Goal: Download file/media

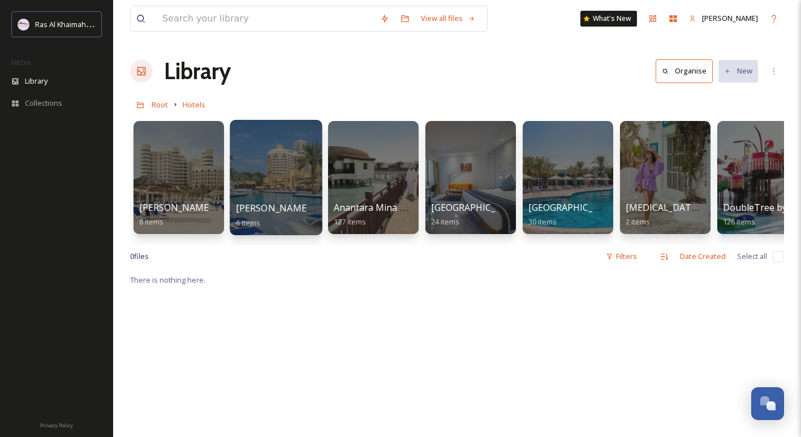
click at [287, 185] on div at bounding box center [276, 177] width 92 height 115
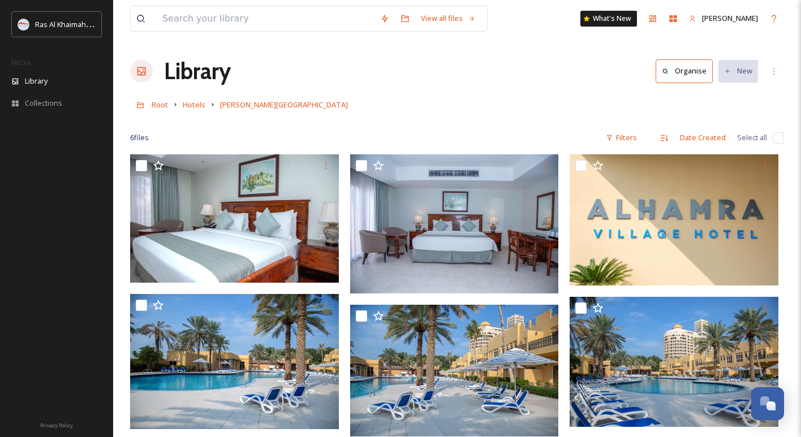
click at [168, 109] on div "Root Hotels [PERSON_NAME][GEOGRAPHIC_DATA]" at bounding box center [457, 104] width 654 height 21
click at [164, 107] on span "Root" at bounding box center [160, 105] width 16 height 10
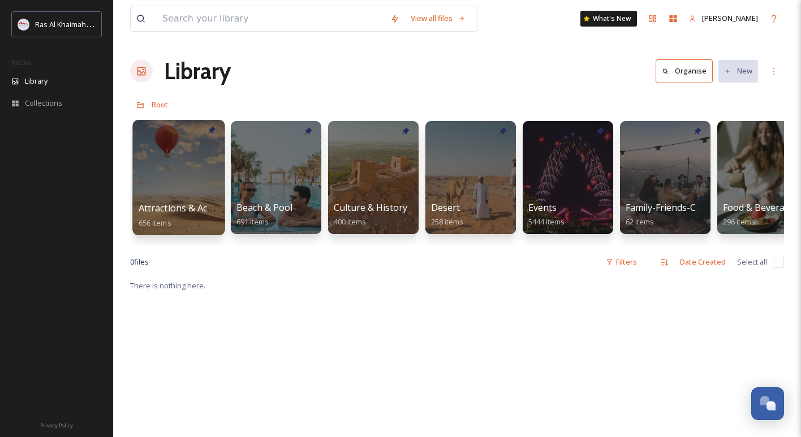
click at [210, 188] on div at bounding box center [178, 177] width 92 height 115
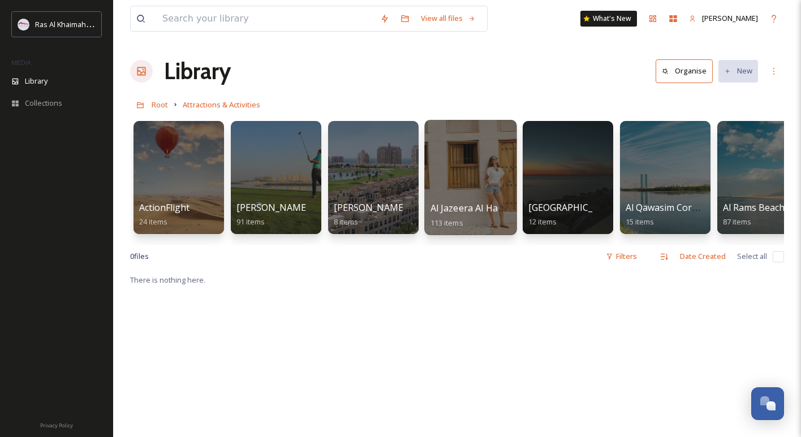
click at [455, 174] on div at bounding box center [470, 177] width 92 height 115
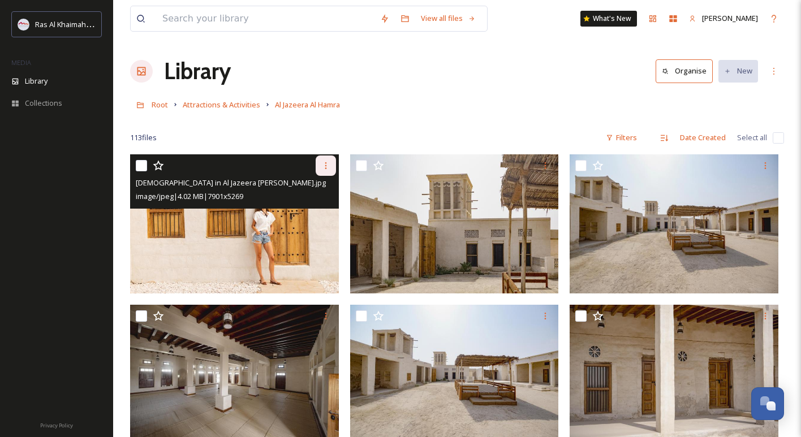
click at [327, 170] on icon at bounding box center [325, 165] width 9 height 9
click at [314, 209] on span "Download" at bounding box center [312, 212] width 35 height 11
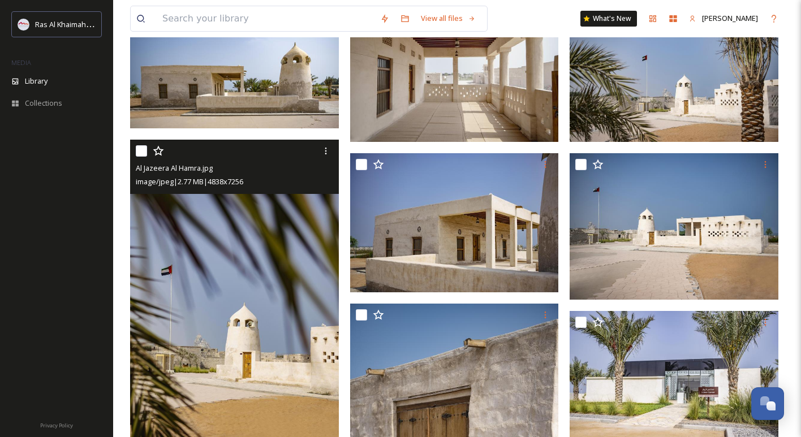
scroll to position [447, 0]
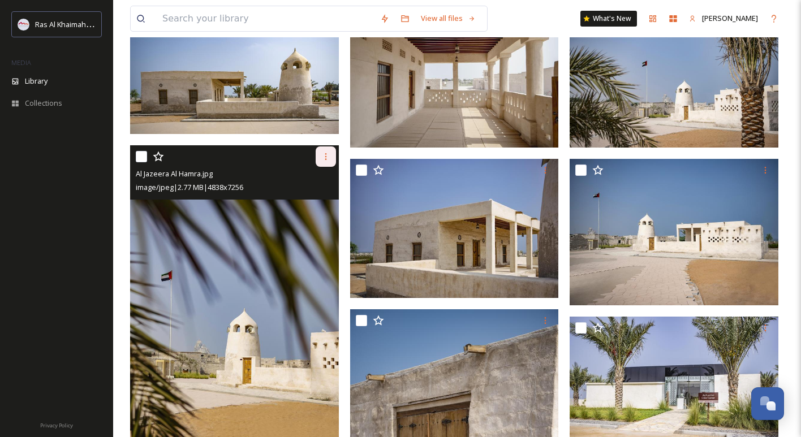
click at [329, 158] on icon at bounding box center [325, 156] width 9 height 9
click at [313, 201] on span "Download" at bounding box center [312, 204] width 35 height 11
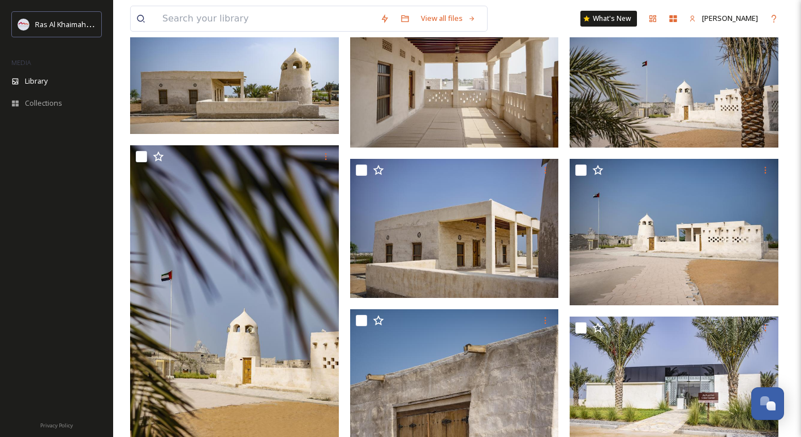
click at [419, 123] on img at bounding box center [454, 77] width 209 height 139
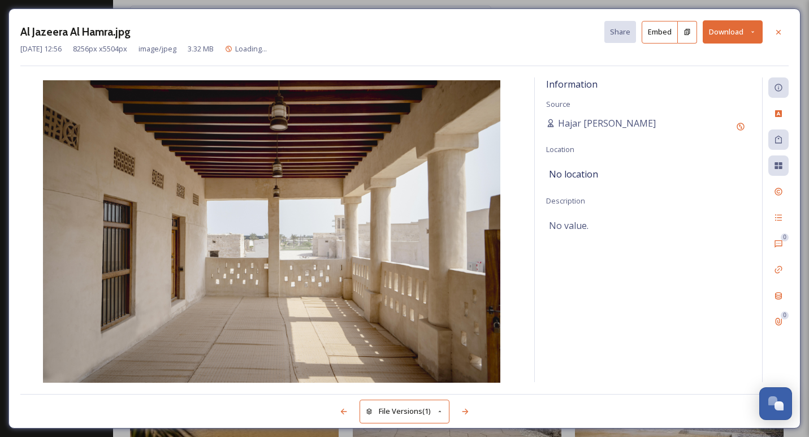
click at [794, 28] on div "Al Jazeera [PERSON_NAME].jpg Share Embed Download [DATE] 12:56 8256 px x 5504 p…" at bounding box center [404, 218] width 792 height 420
click at [785, 29] on div at bounding box center [779, 32] width 20 height 20
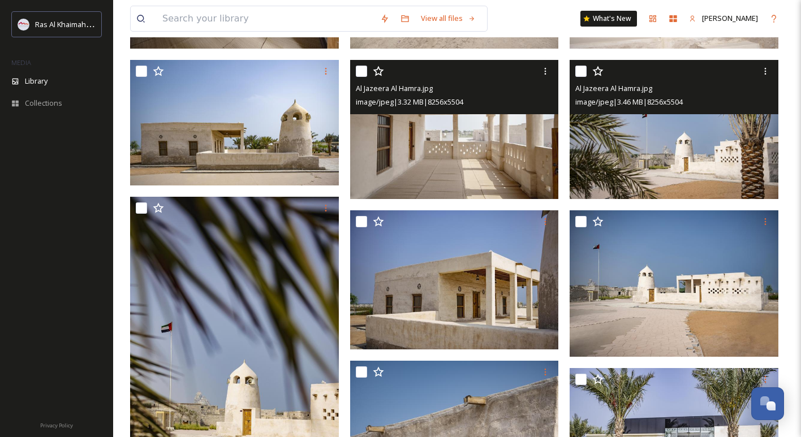
scroll to position [389, 0]
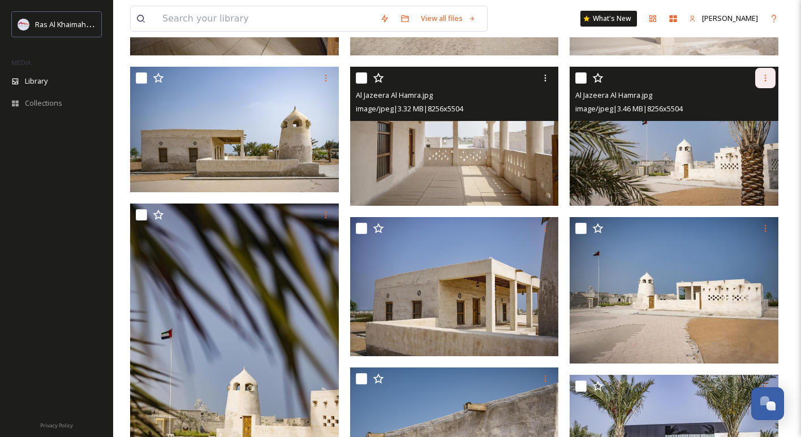
click at [765, 79] on icon at bounding box center [766, 78] width 2 height 7
click at [742, 120] on span "Download" at bounding box center [752, 124] width 35 height 11
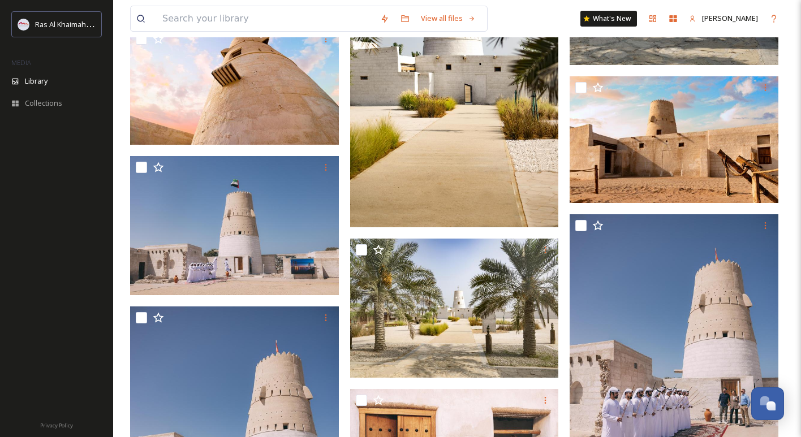
scroll to position [3045, 0]
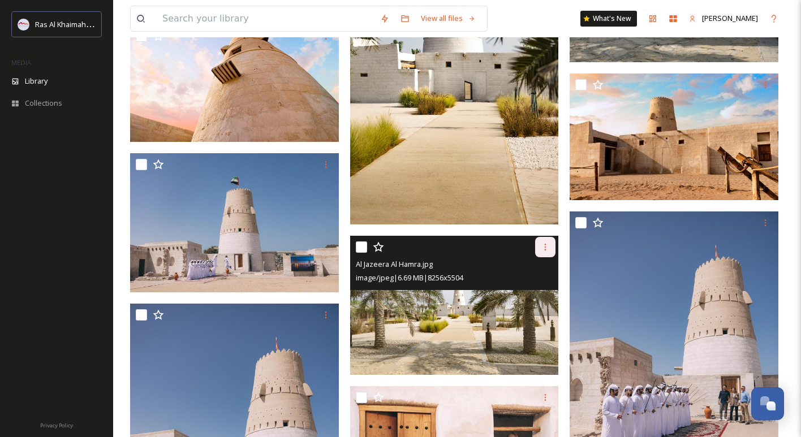
click at [545, 249] on icon at bounding box center [546, 247] width 2 height 7
click at [523, 291] on span "Download" at bounding box center [532, 293] width 35 height 11
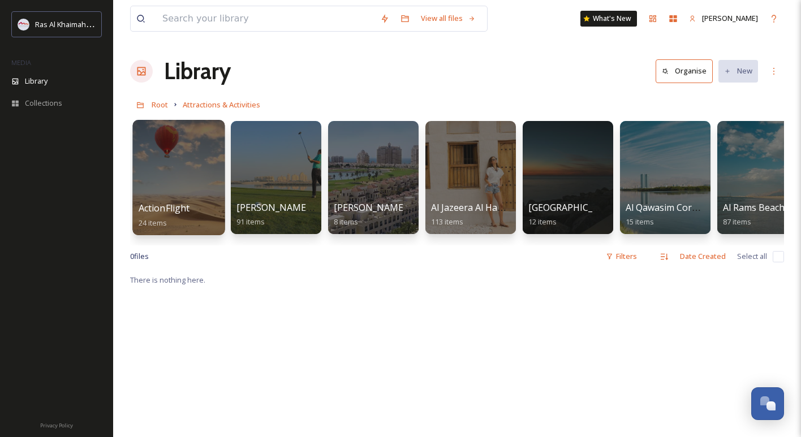
click at [184, 189] on div at bounding box center [178, 177] width 92 height 115
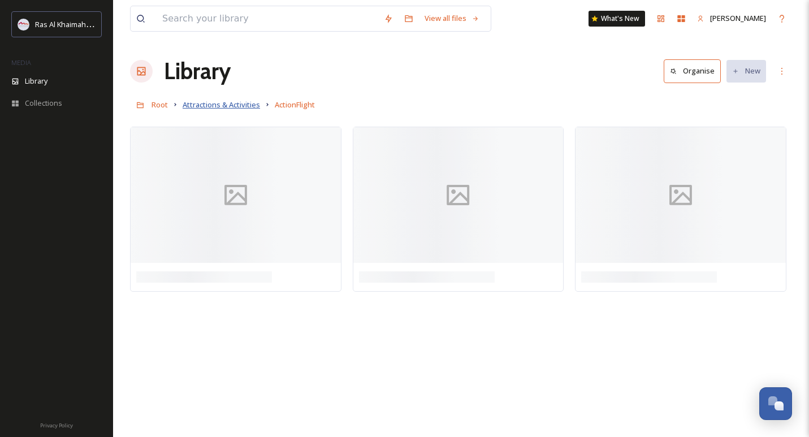
click at [203, 104] on span "Attractions & Activities" at bounding box center [221, 105] width 77 height 10
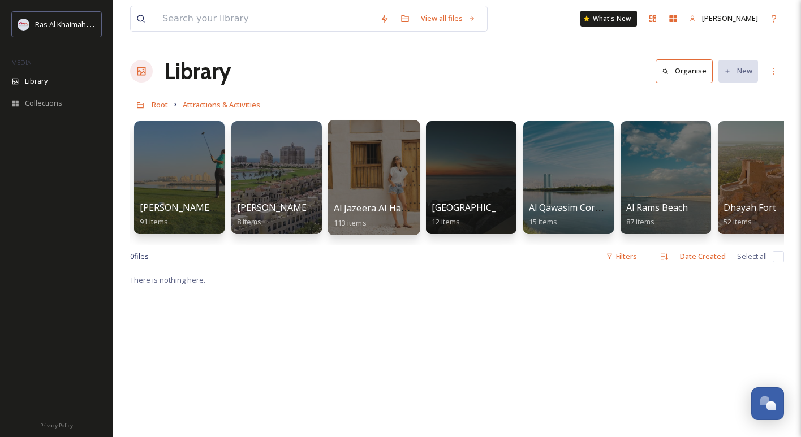
scroll to position [0, 98]
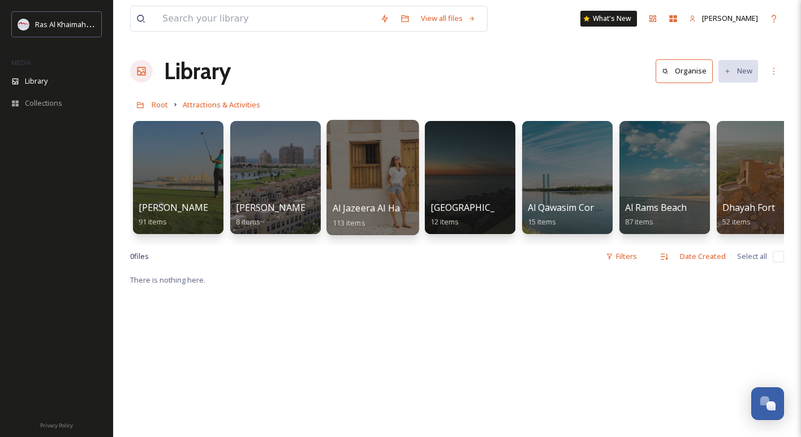
click at [462, 189] on div at bounding box center [470, 177] width 90 height 113
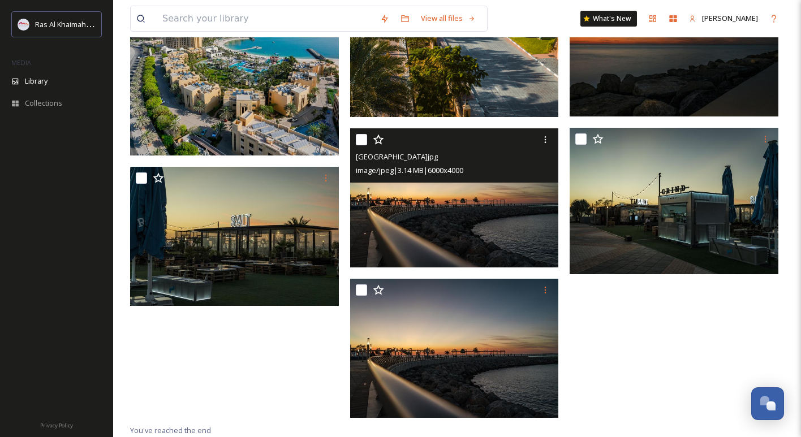
scroll to position [457, 0]
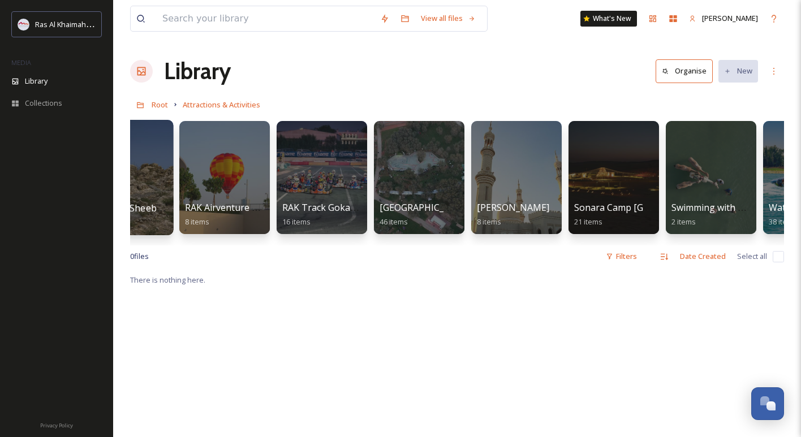
scroll to position [0, 1416]
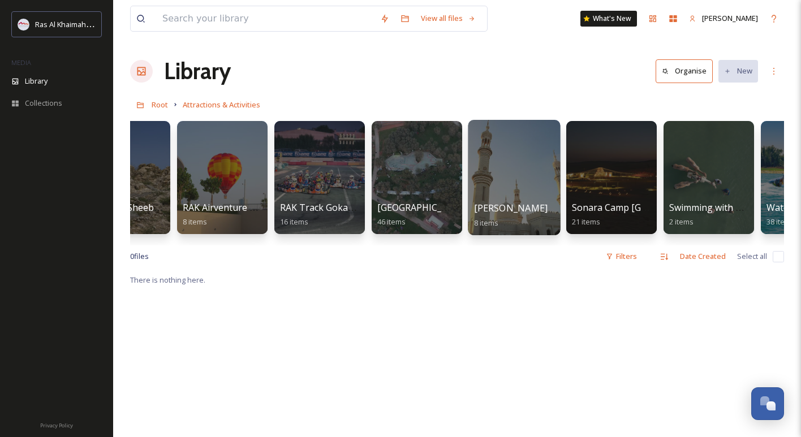
click at [538, 188] on div at bounding box center [514, 177] width 92 height 115
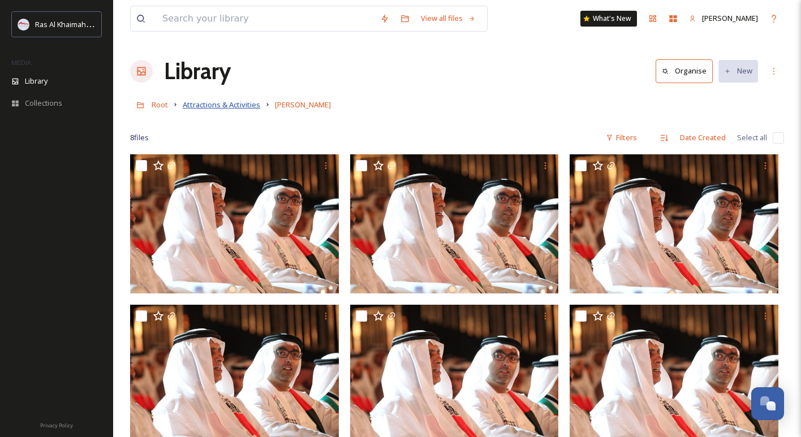
click at [238, 103] on span "Attractions & Activities" at bounding box center [221, 105] width 77 height 10
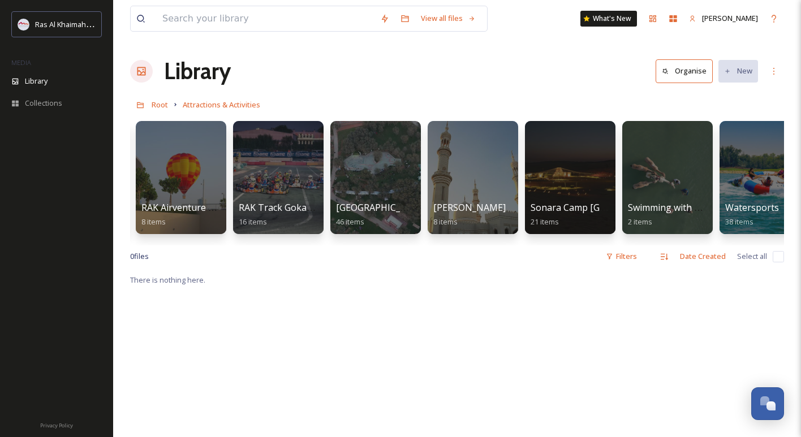
scroll to position [0, 1486]
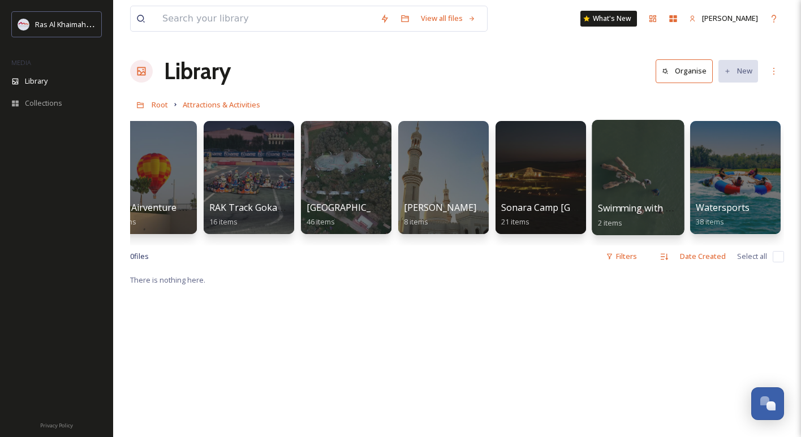
click at [652, 185] on div at bounding box center [638, 177] width 92 height 115
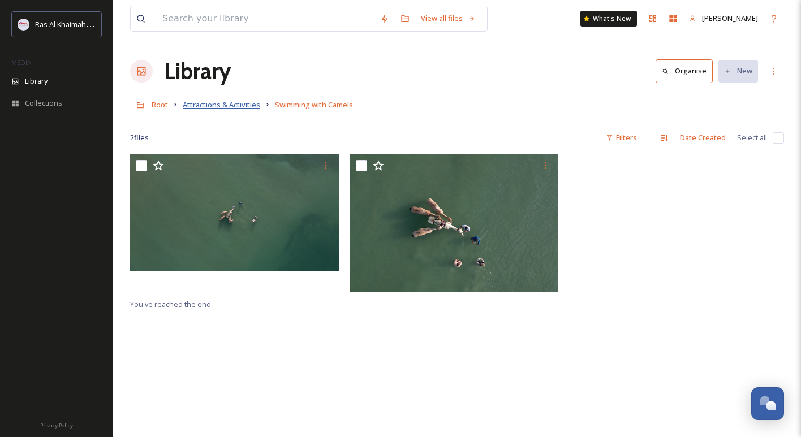
click at [230, 104] on span "Attractions & Activities" at bounding box center [221, 105] width 77 height 10
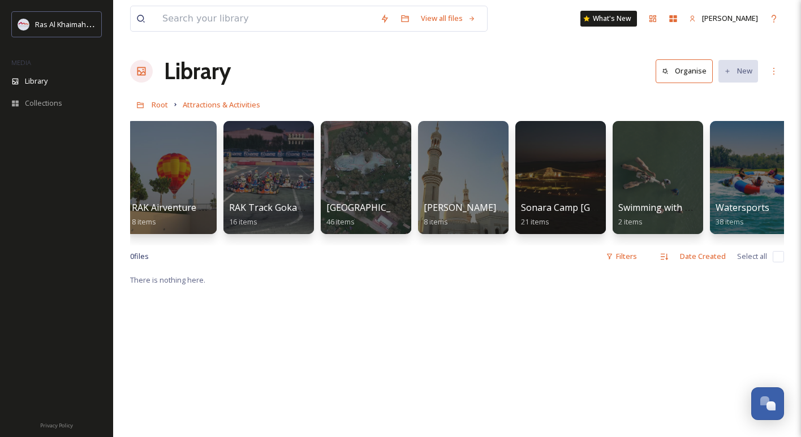
scroll to position [0, 1486]
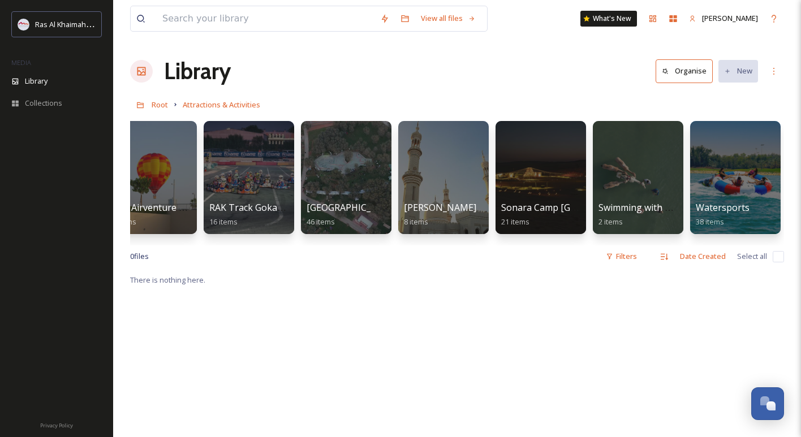
click at [732, 193] on div at bounding box center [735, 177] width 90 height 113
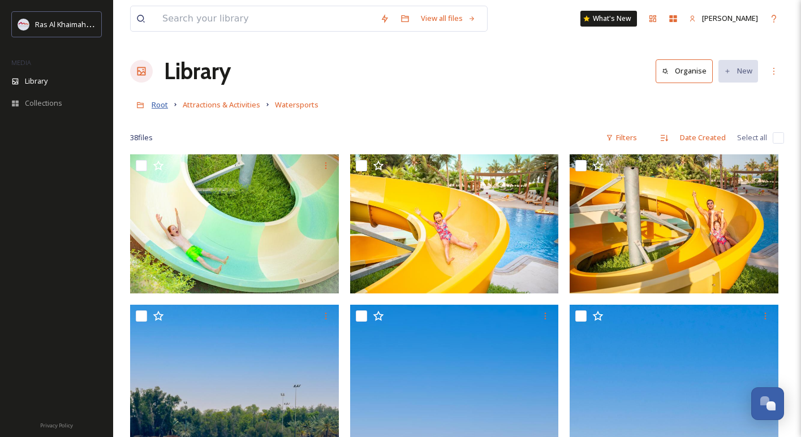
click at [163, 105] on span "Root" at bounding box center [160, 105] width 16 height 10
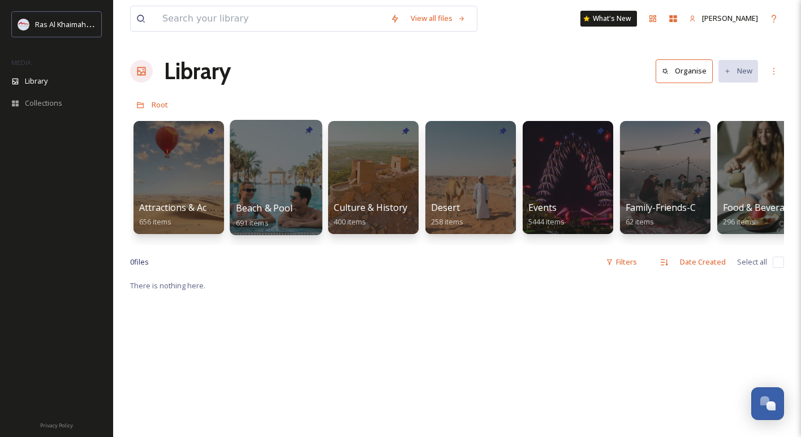
click at [263, 197] on div at bounding box center [276, 177] width 92 height 115
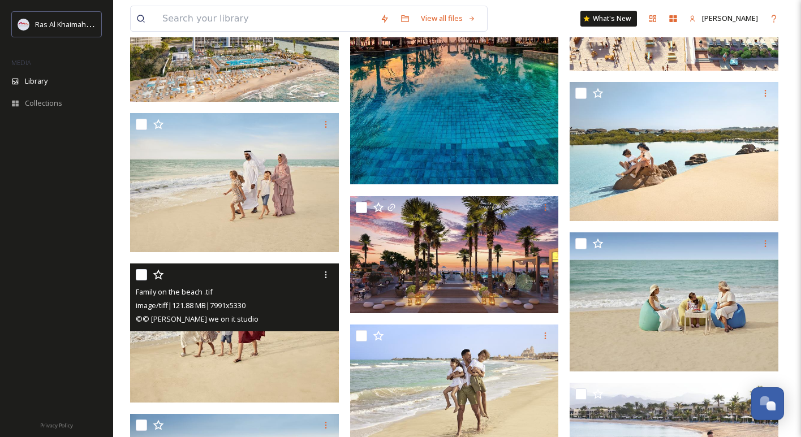
scroll to position [401, 0]
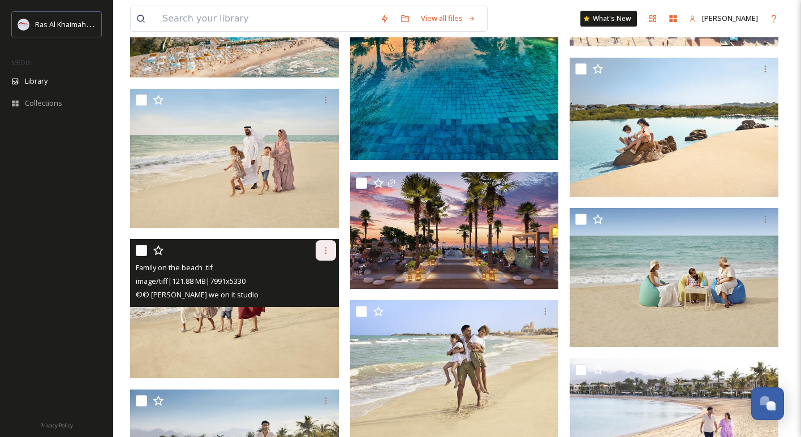
click at [327, 255] on icon at bounding box center [325, 250] width 9 height 9
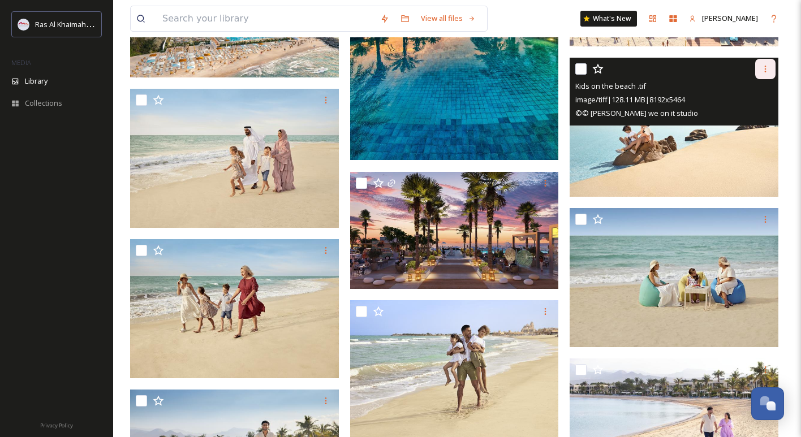
click at [773, 66] on div at bounding box center [765, 69] width 20 height 20
click at [748, 111] on span "Download" at bounding box center [752, 115] width 35 height 11
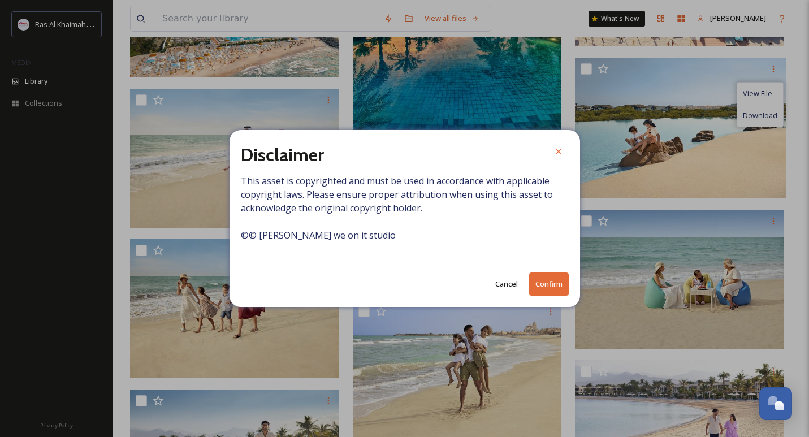
click at [540, 287] on button "Confirm" at bounding box center [549, 284] width 40 height 23
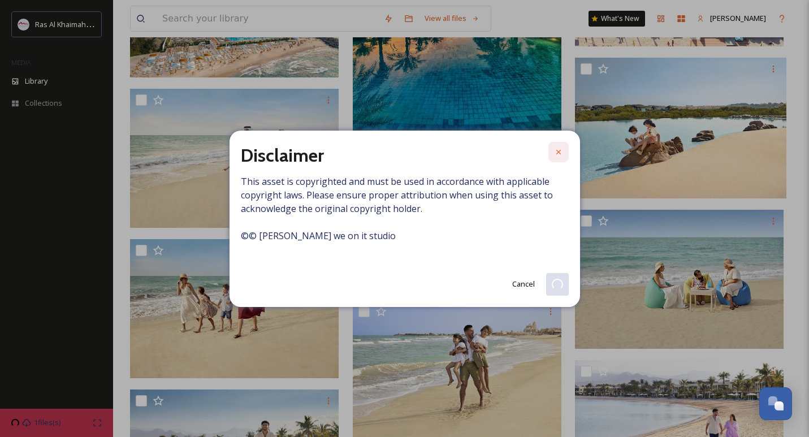
click at [559, 156] on icon at bounding box center [558, 152] width 9 height 9
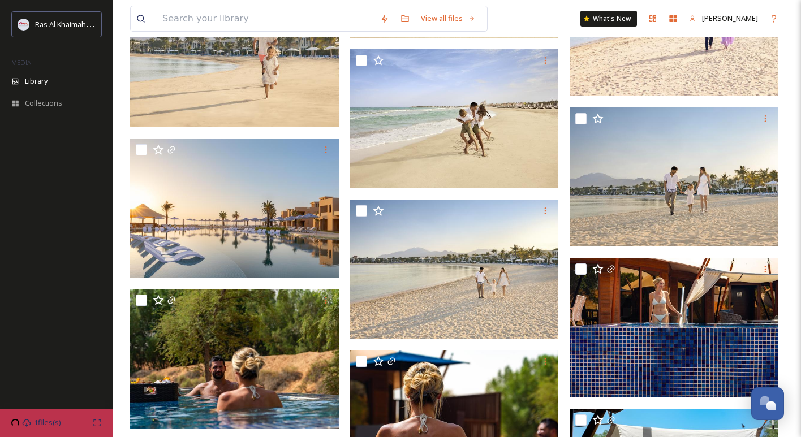
scroll to position [805, 0]
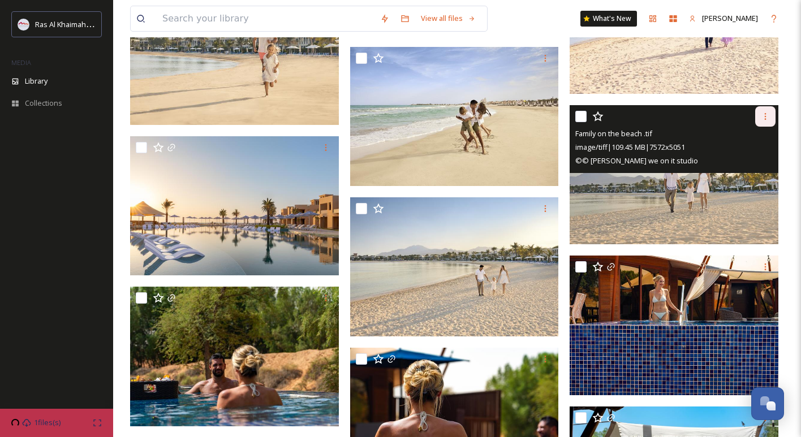
click at [766, 119] on icon at bounding box center [765, 116] width 9 height 9
click at [752, 163] on span "Download" at bounding box center [752, 163] width 35 height 11
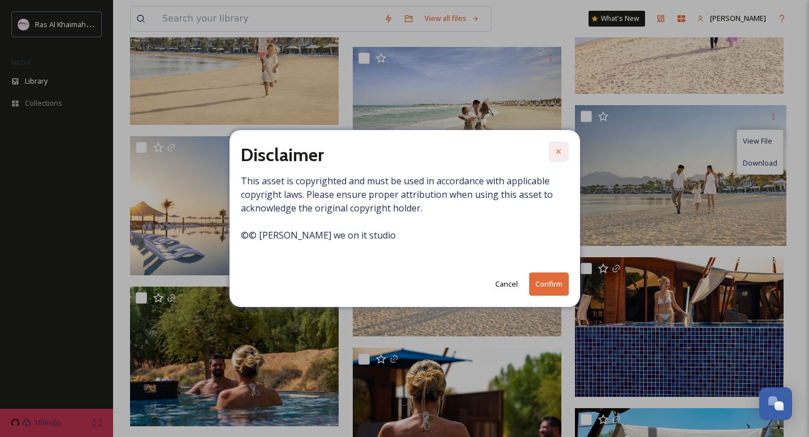
click at [566, 156] on div at bounding box center [559, 151] width 20 height 20
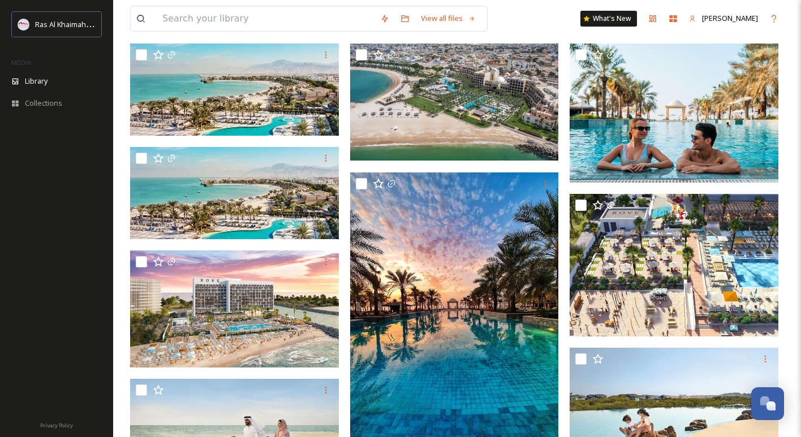
scroll to position [0, 0]
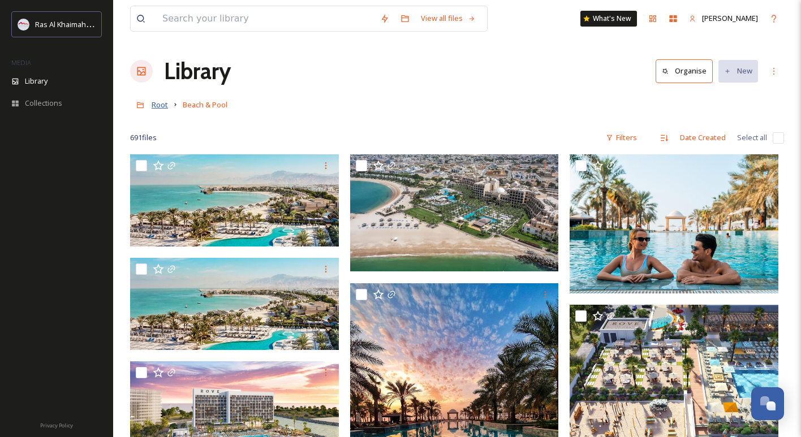
click at [163, 107] on span "Root" at bounding box center [160, 105] width 16 height 10
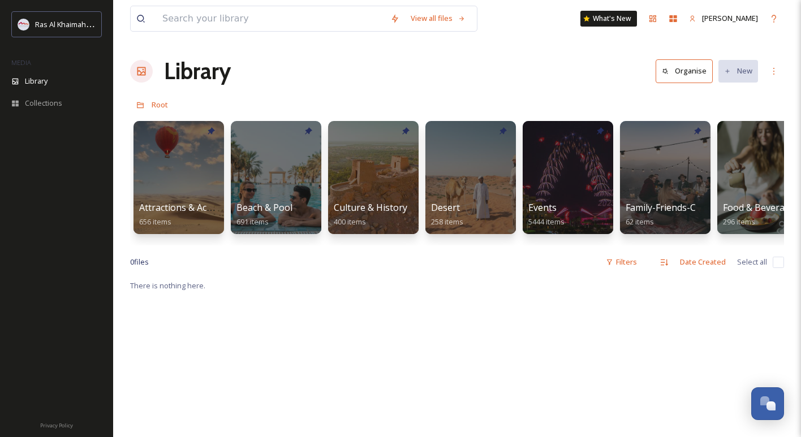
click at [351, 162] on div at bounding box center [373, 177] width 90 height 113
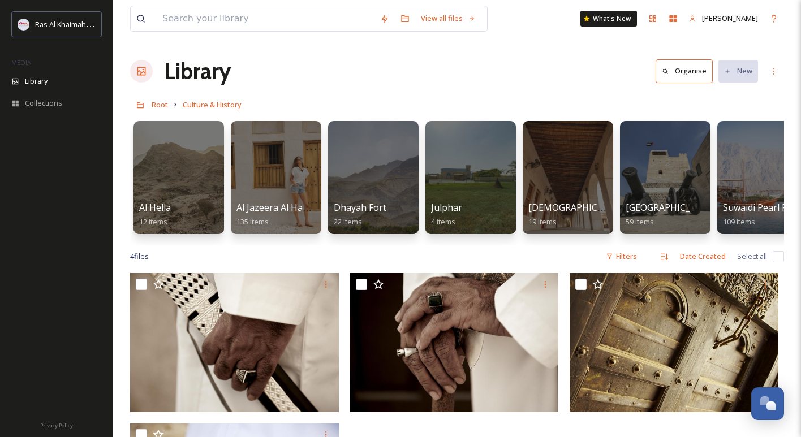
scroll to position [15, 0]
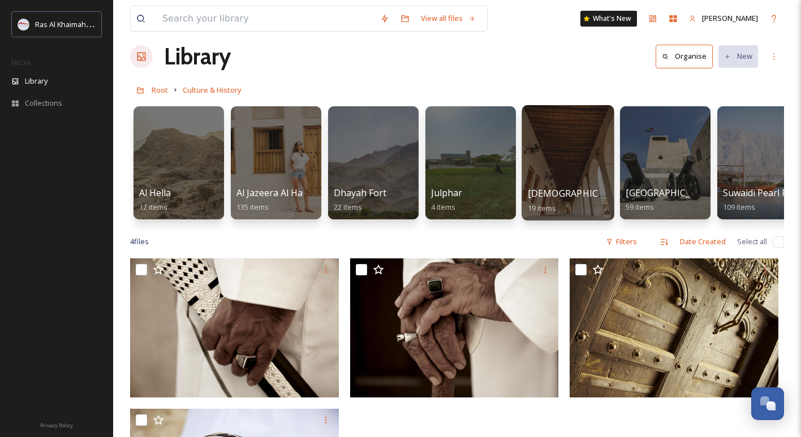
click at [569, 185] on div at bounding box center [567, 162] width 92 height 115
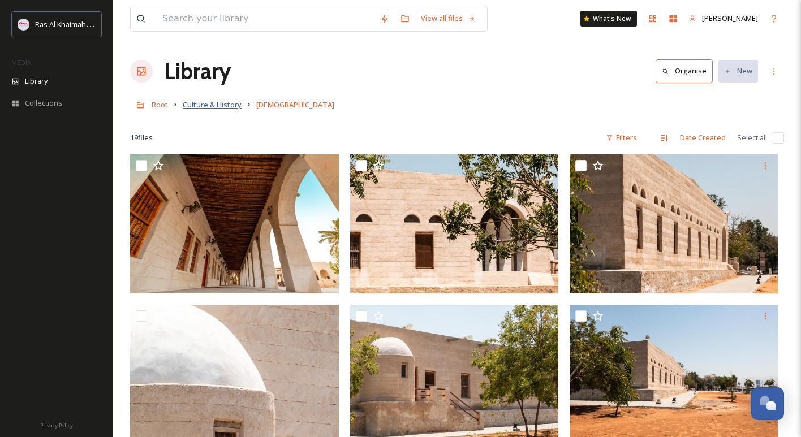
click at [188, 106] on span "Culture & History" at bounding box center [212, 105] width 59 height 10
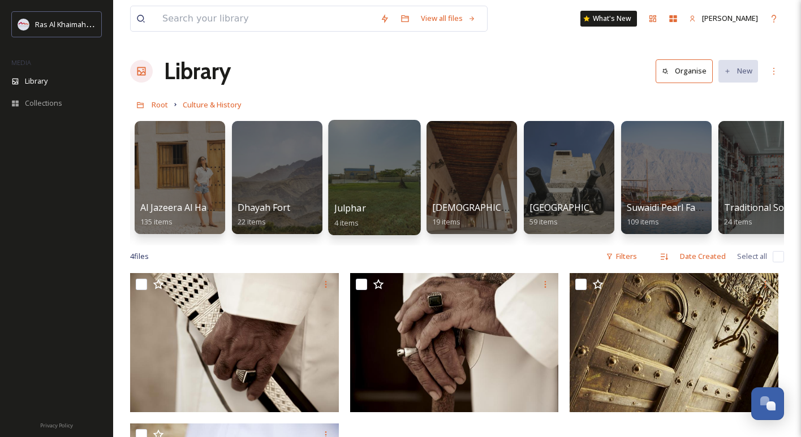
scroll to position [0, 222]
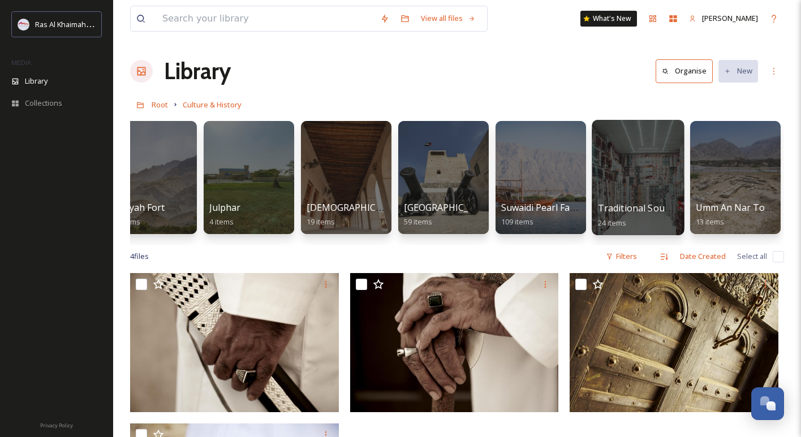
click at [645, 182] on div at bounding box center [638, 177] width 92 height 115
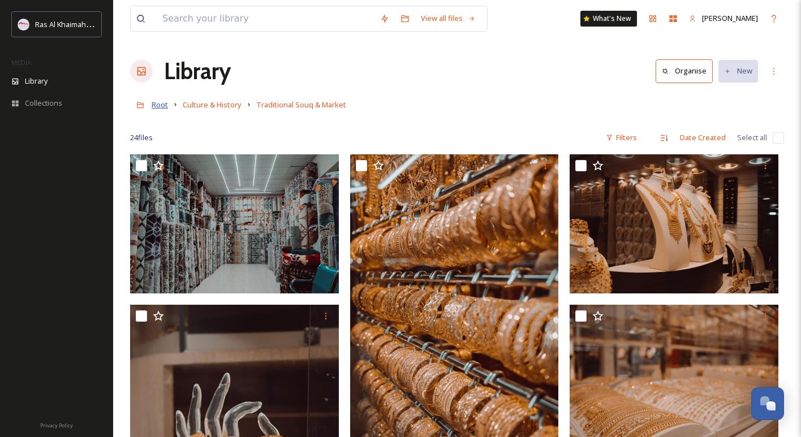
click at [159, 106] on span "Root" at bounding box center [160, 105] width 16 height 10
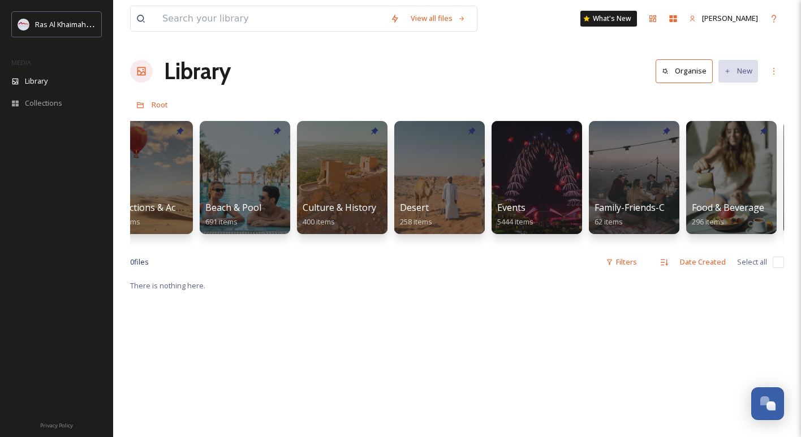
scroll to position [0, 37]
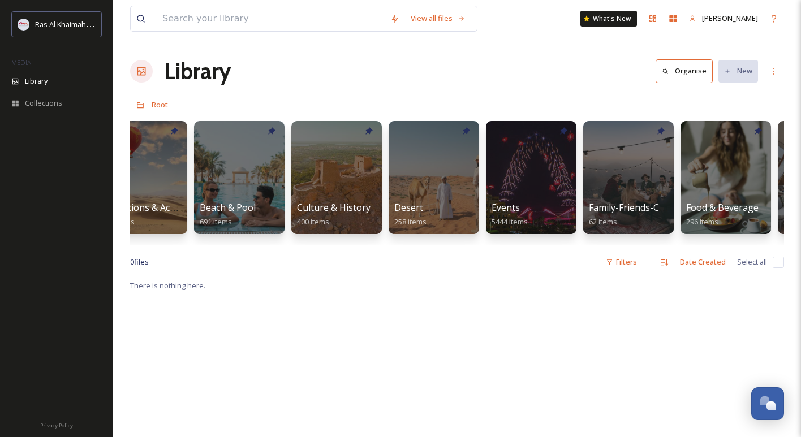
click at [451, 214] on div "Desert 258 items" at bounding box center [433, 215] width 79 height 28
click at [461, 218] on div "Desert 258 items" at bounding box center [434, 215] width 81 height 28
click at [438, 183] on div at bounding box center [433, 177] width 92 height 115
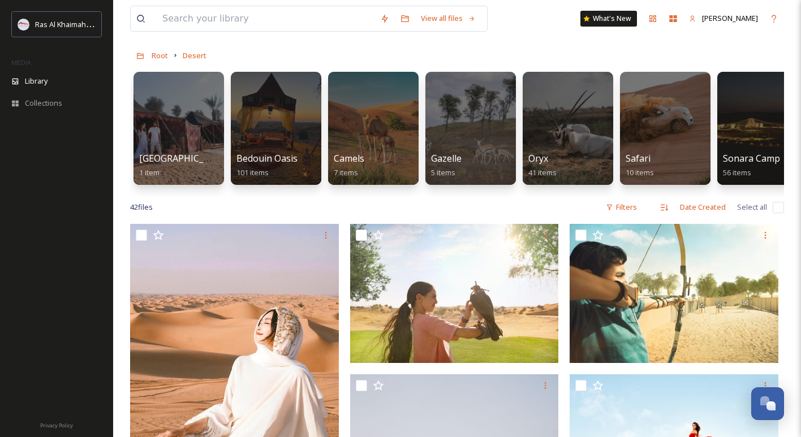
scroll to position [47, 0]
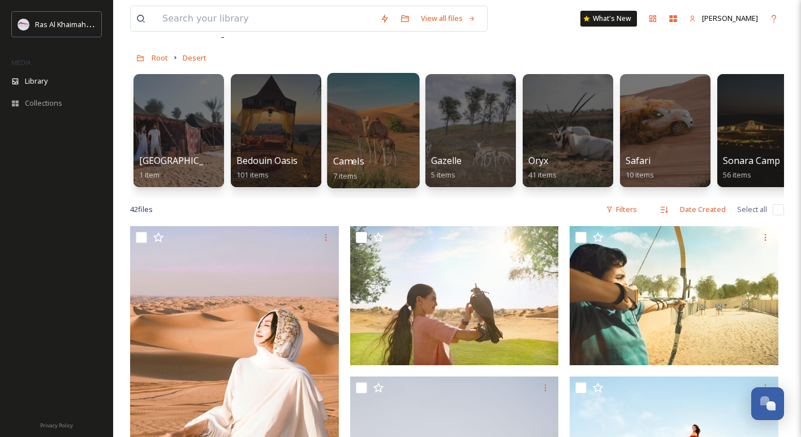
click at [404, 136] on div at bounding box center [373, 130] width 92 height 115
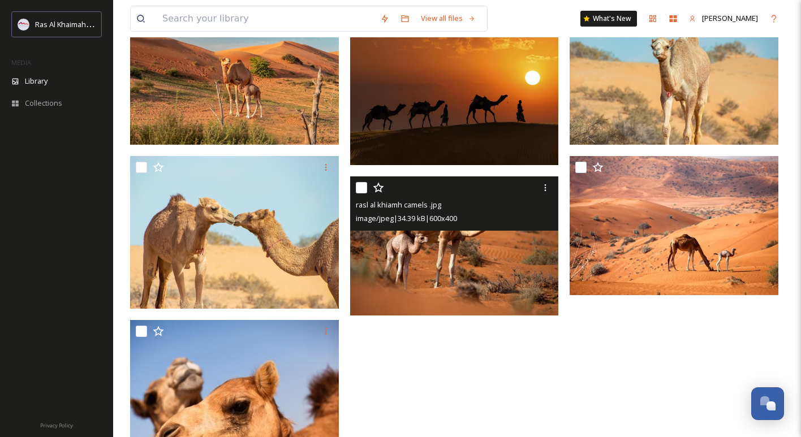
scroll to position [156, 0]
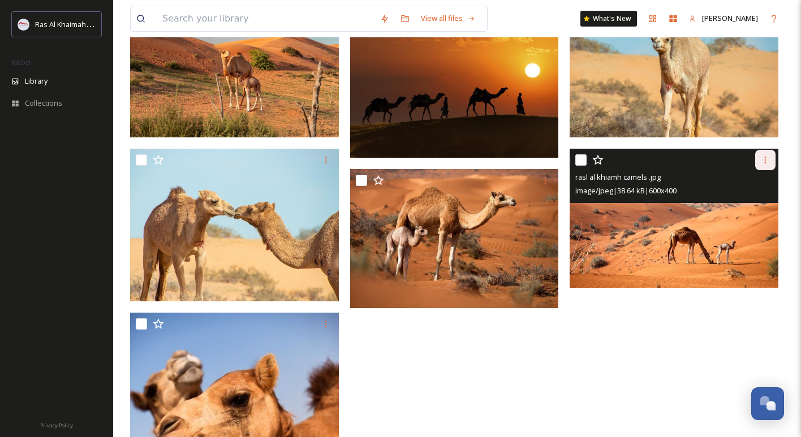
click at [764, 169] on div at bounding box center [765, 160] width 20 height 20
click at [741, 205] on span "Download" at bounding box center [752, 206] width 35 height 11
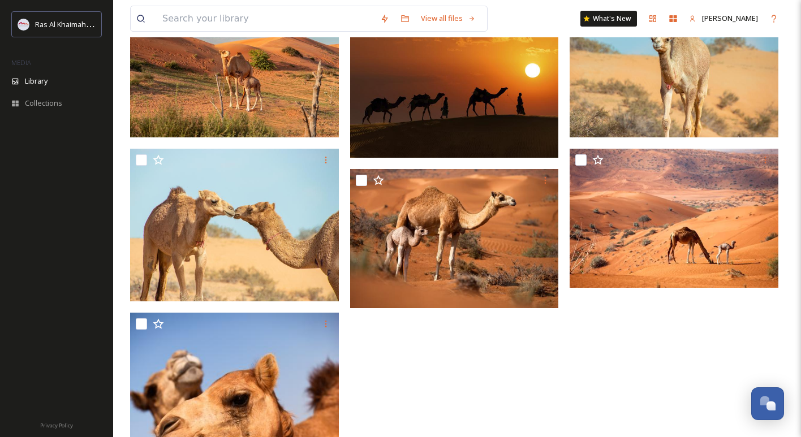
click at [485, 363] on div at bounding box center [457, 314] width 214 height 633
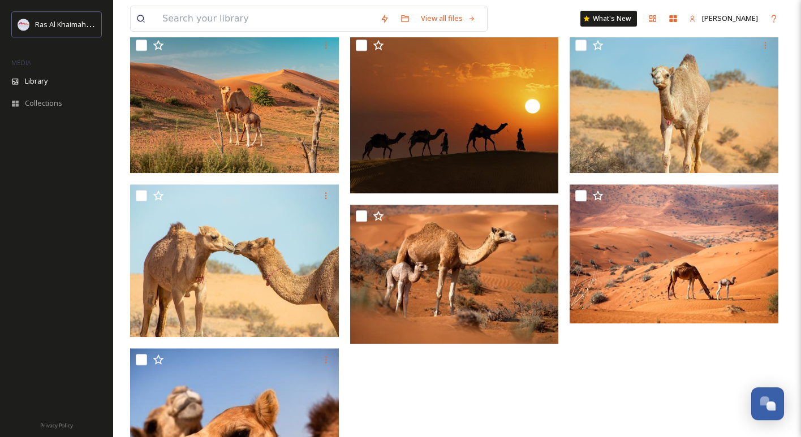
scroll to position [122, 0]
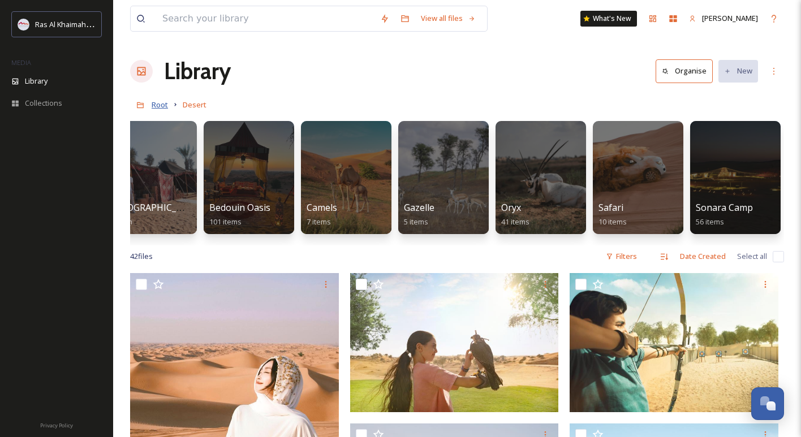
click at [163, 109] on span "Root" at bounding box center [160, 105] width 16 height 10
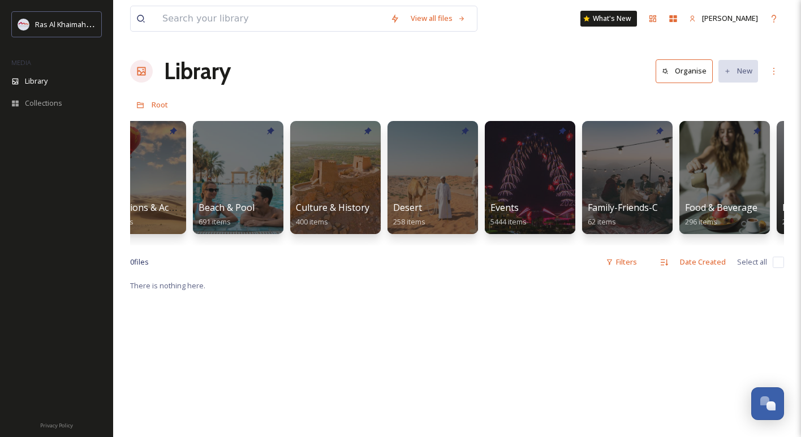
scroll to position [0, 41]
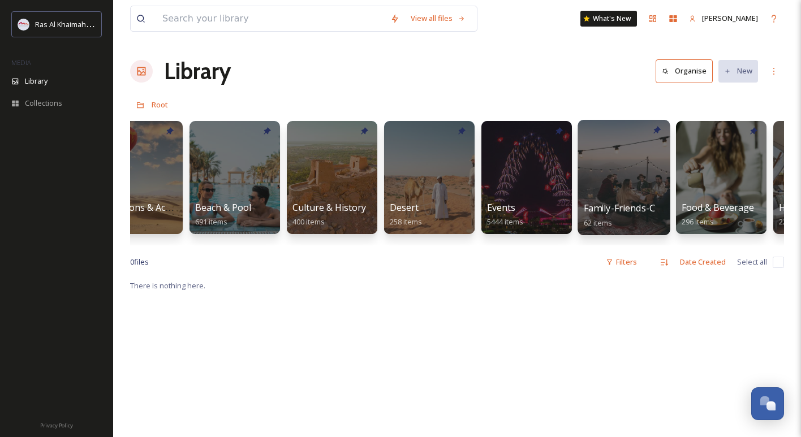
click at [594, 170] on div at bounding box center [623, 177] width 92 height 115
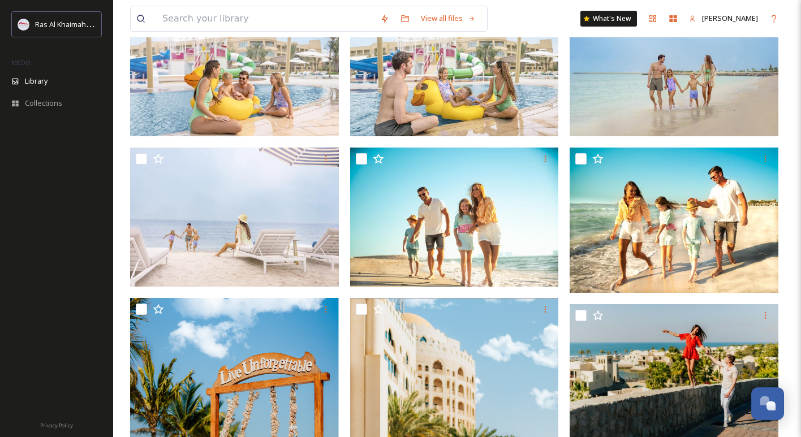
scroll to position [55, 0]
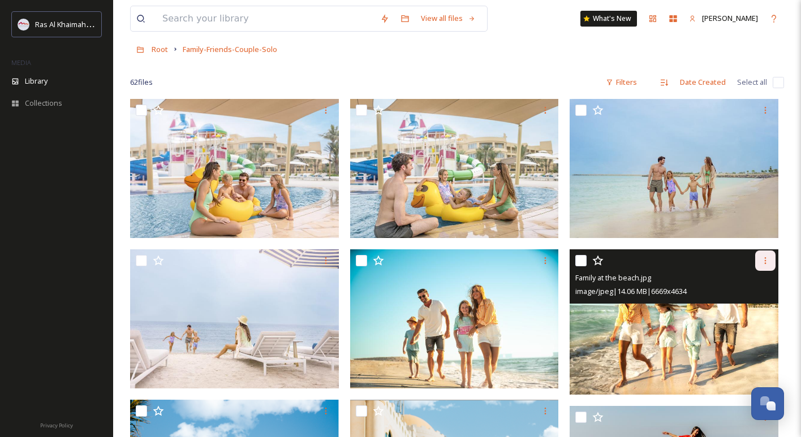
click at [764, 257] on icon at bounding box center [765, 260] width 9 height 9
click at [734, 305] on div "Download" at bounding box center [752, 308] width 46 height 22
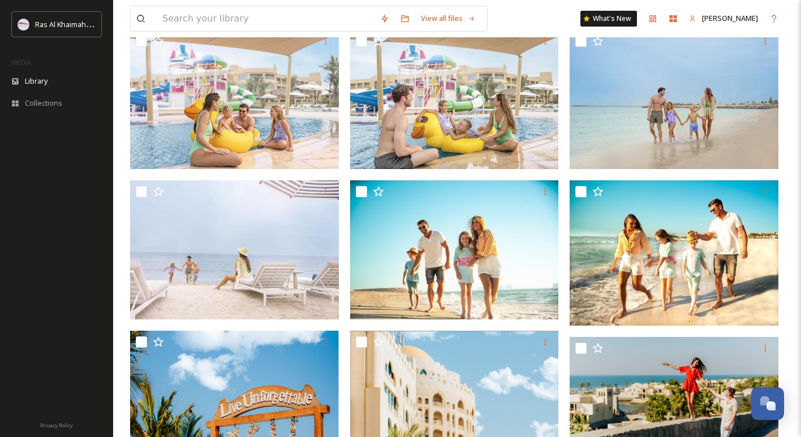
scroll to position [0, 0]
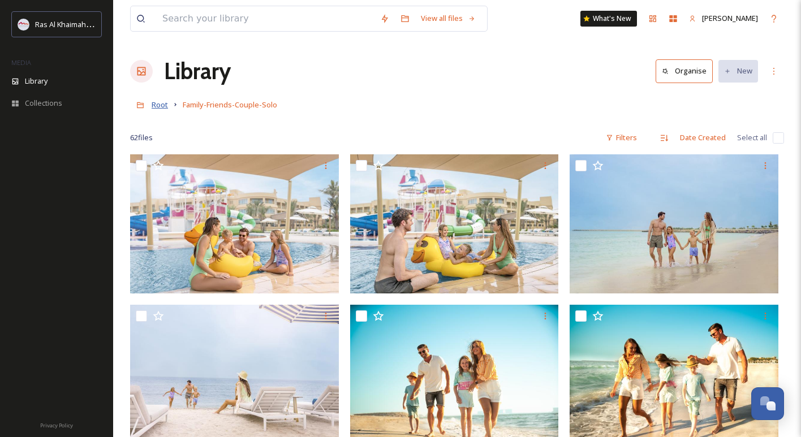
click at [161, 105] on span "Root" at bounding box center [160, 105] width 16 height 10
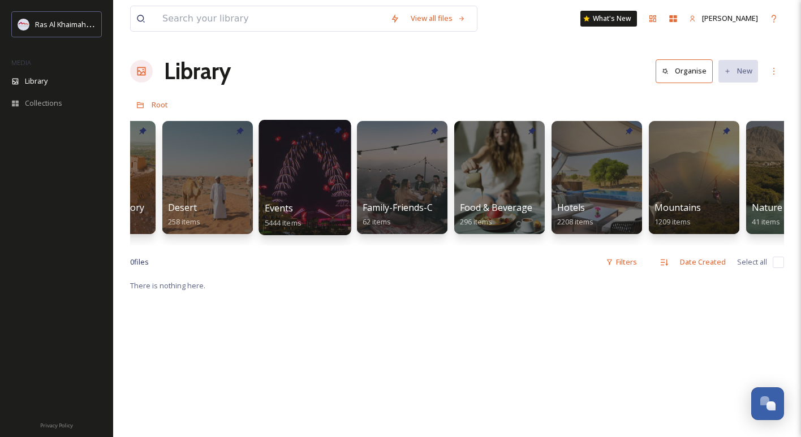
scroll to position [0, 265]
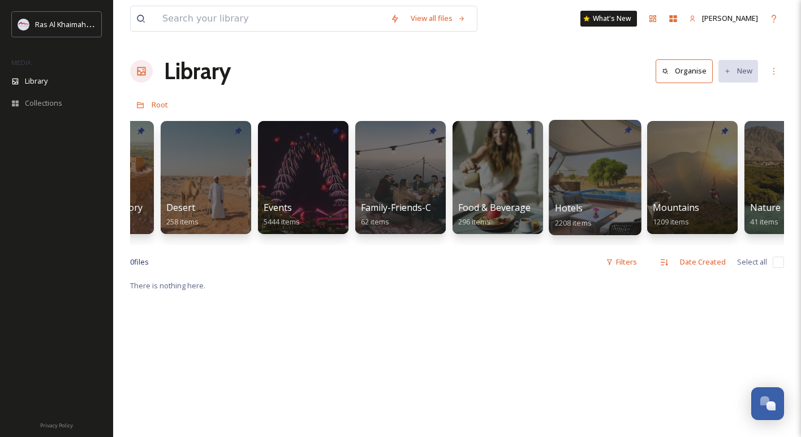
click at [566, 173] on div at bounding box center [595, 177] width 92 height 115
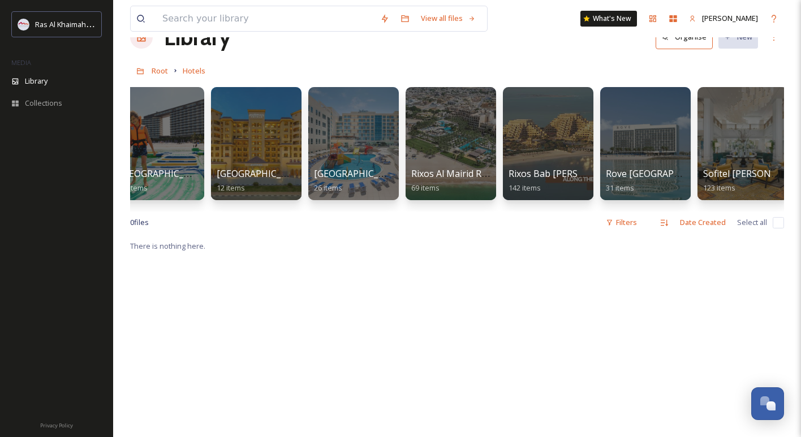
scroll to position [0, 999]
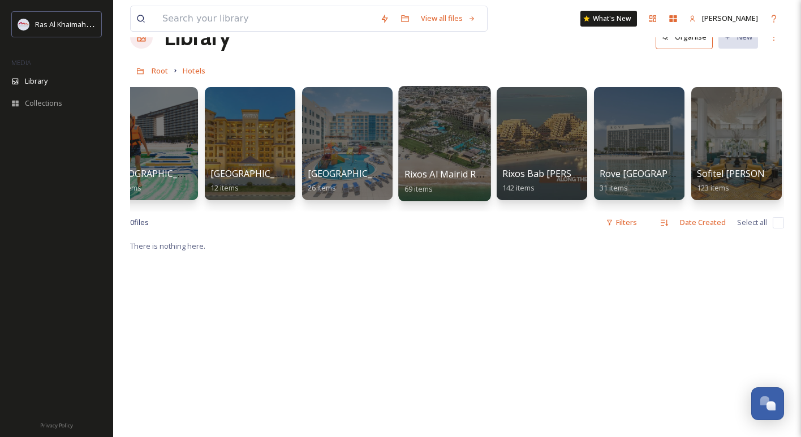
click at [456, 151] on div at bounding box center [444, 143] width 92 height 115
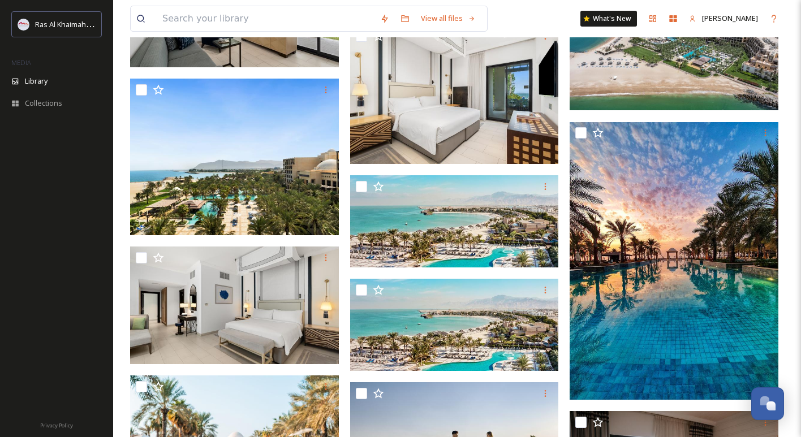
scroll to position [915, 0]
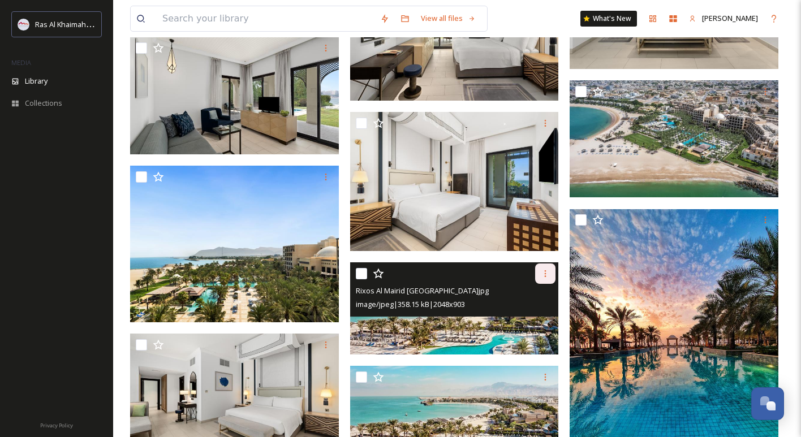
click at [542, 278] on icon at bounding box center [545, 273] width 9 height 9
click at [527, 326] on span "Download" at bounding box center [532, 321] width 35 height 11
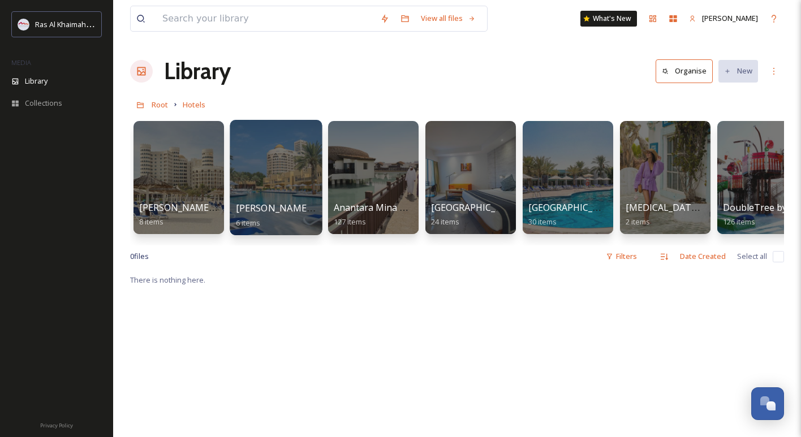
click at [290, 163] on div at bounding box center [276, 177] width 92 height 115
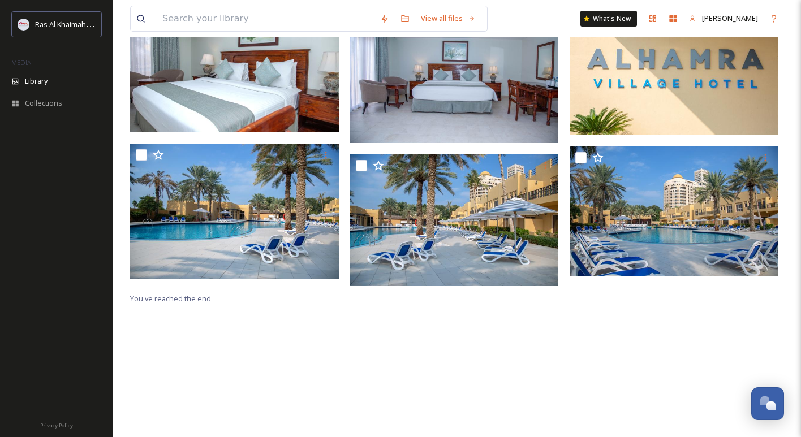
scroll to position [154, 0]
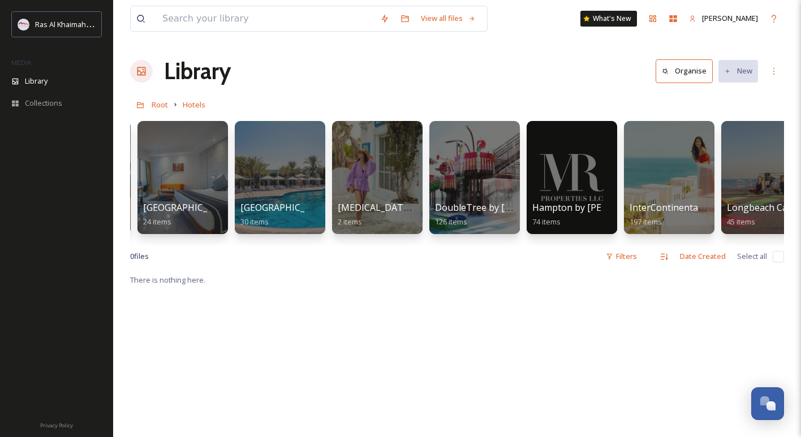
scroll to position [0, 299]
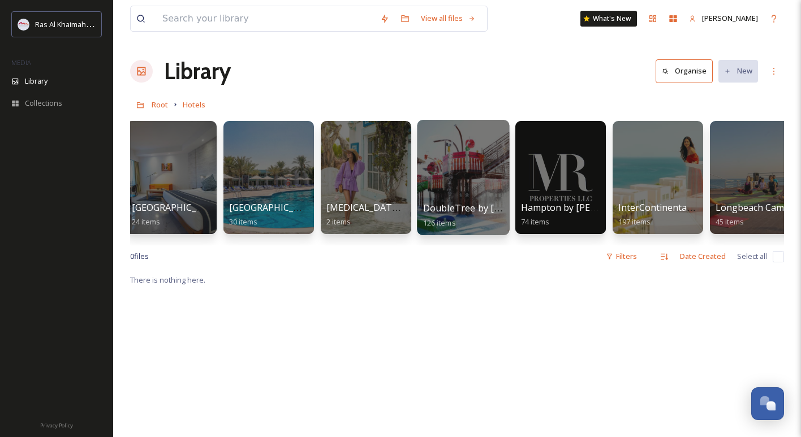
click at [505, 162] on div at bounding box center [463, 177] width 92 height 115
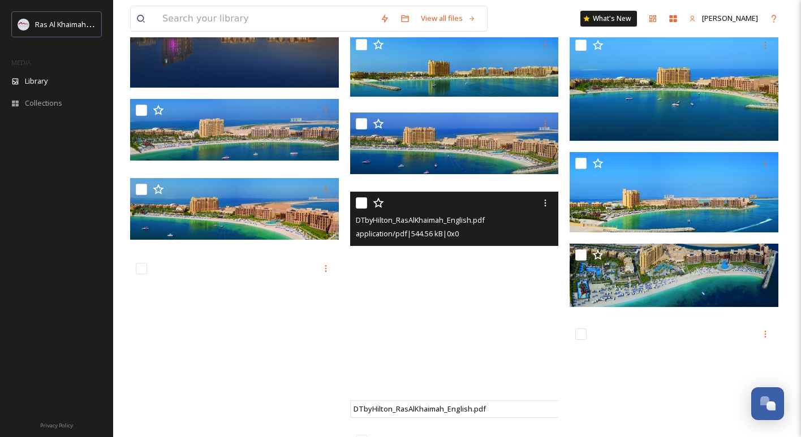
scroll to position [6282, 0]
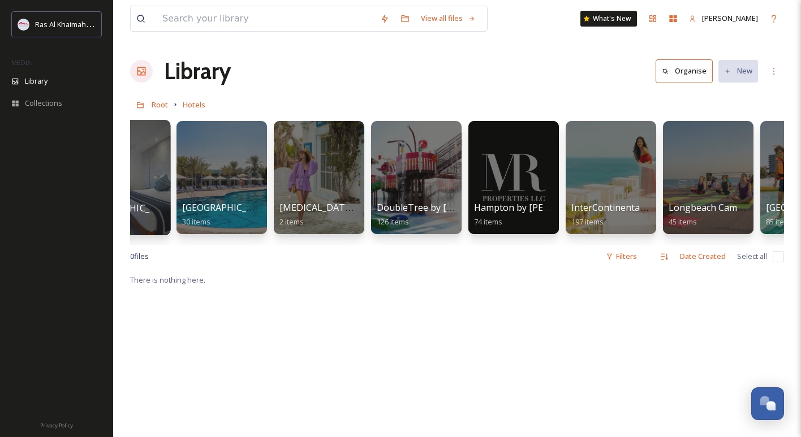
scroll to position [0, 354]
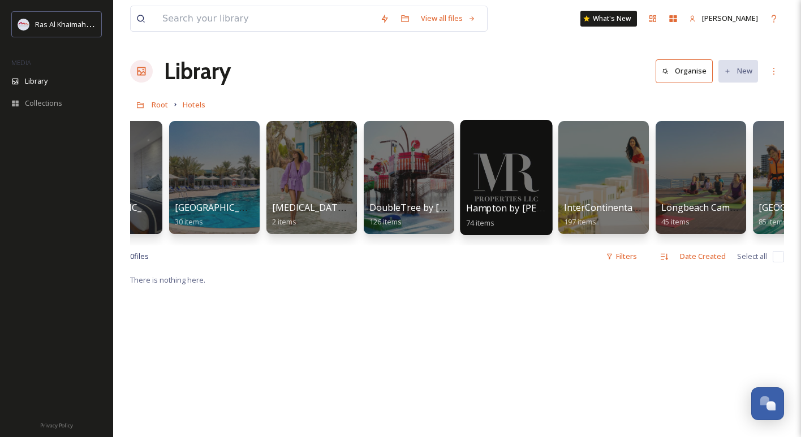
click at [505, 188] on div at bounding box center [506, 177] width 92 height 115
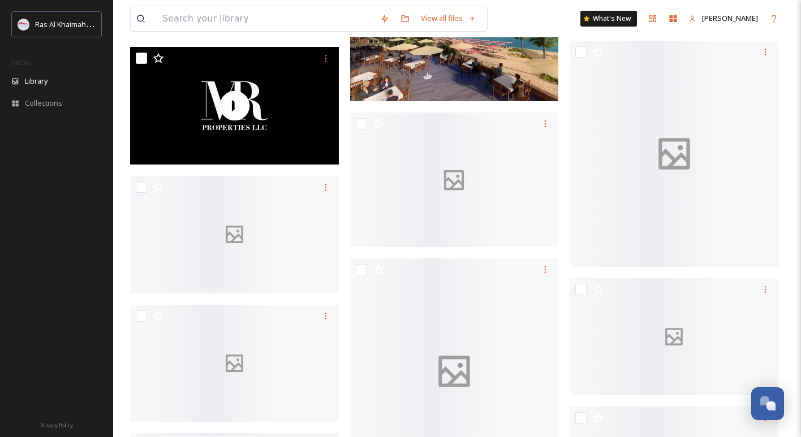
scroll to position [1329, 0]
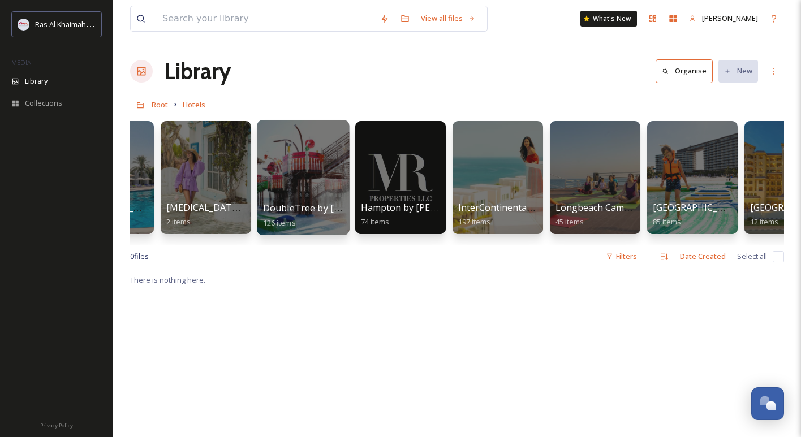
scroll to position [0, 482]
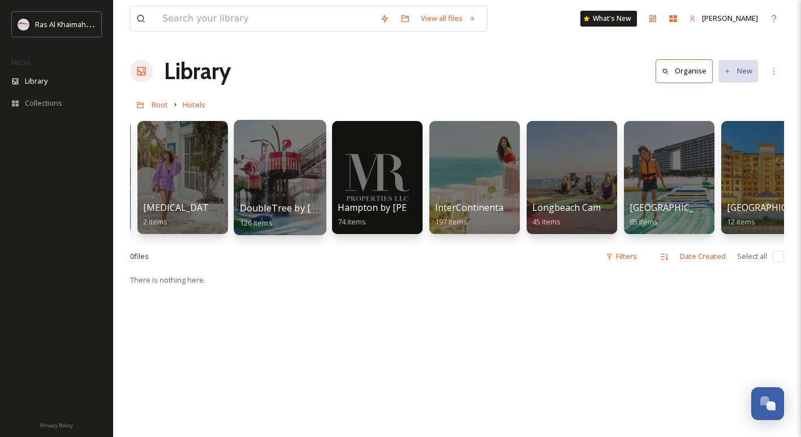
click at [443, 173] on div at bounding box center [474, 177] width 90 height 113
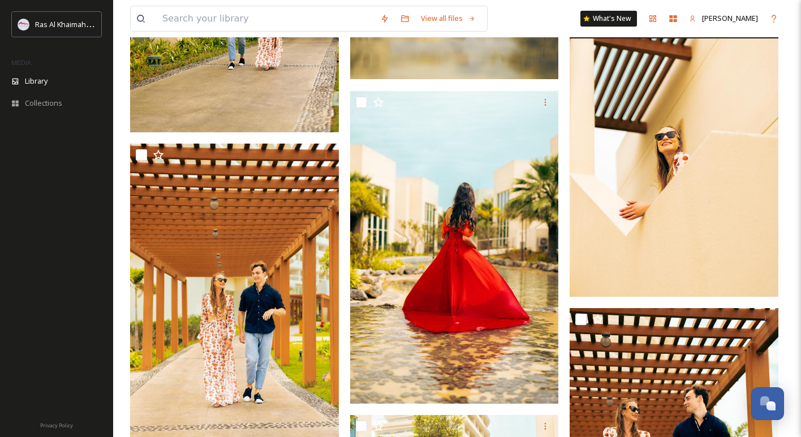
scroll to position [6011, 0]
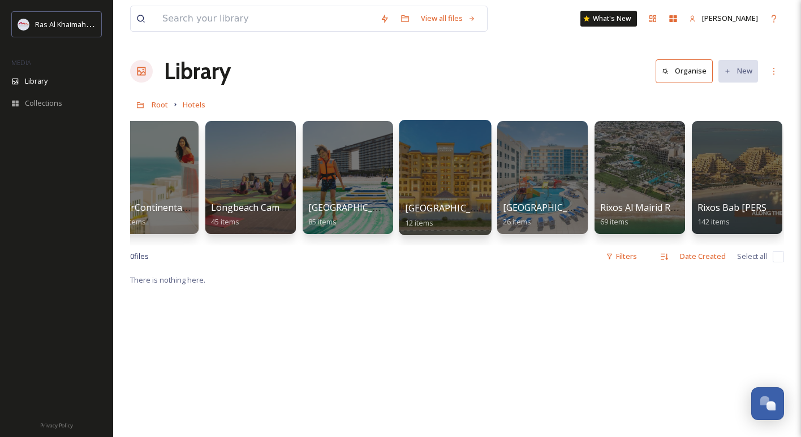
scroll to position [0, 808]
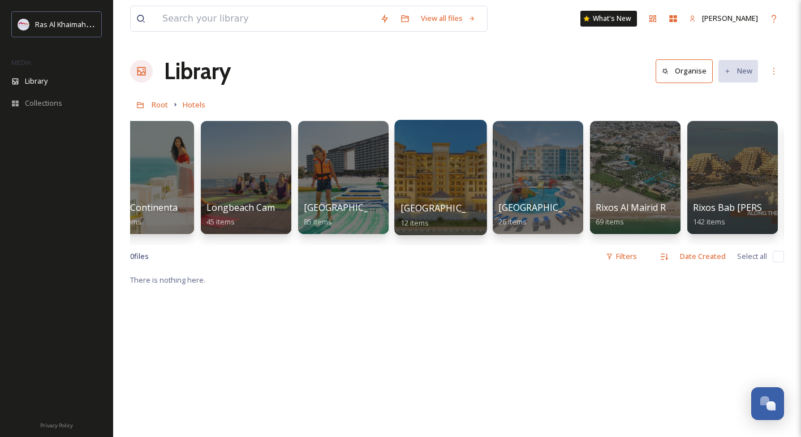
click at [475, 165] on div at bounding box center [440, 177] width 92 height 115
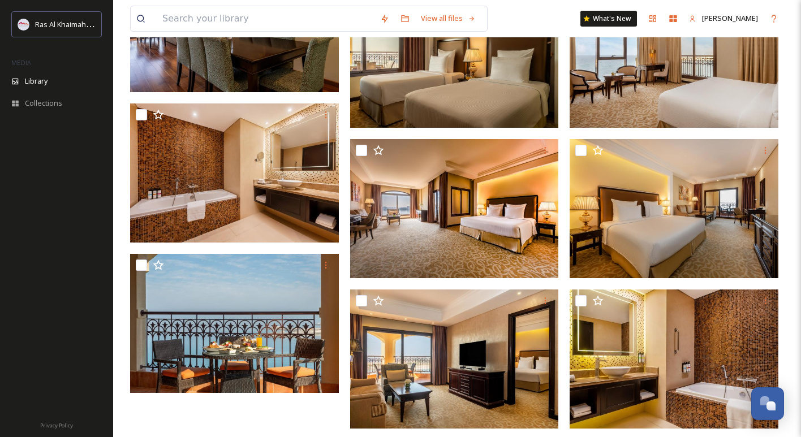
scroll to position [327, 0]
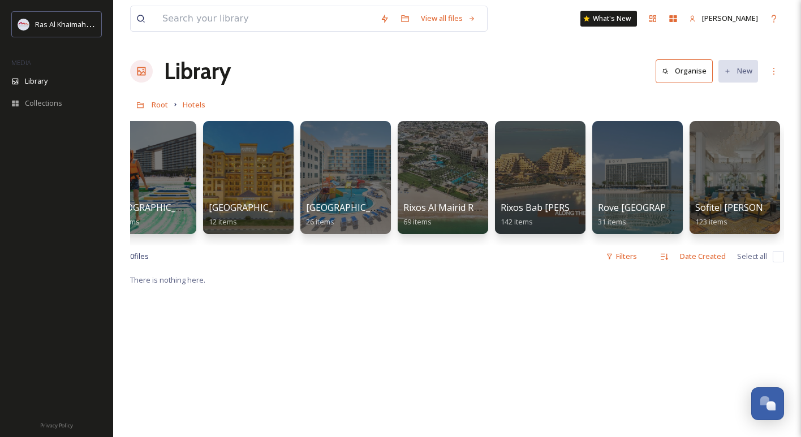
scroll to position [0, 1003]
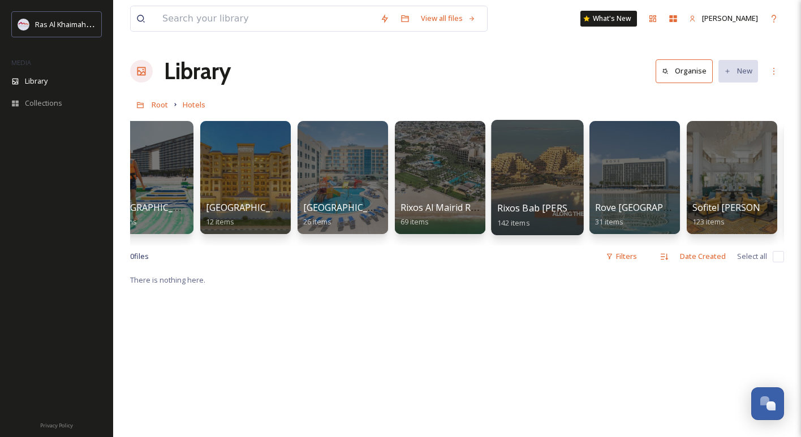
click at [520, 168] on div at bounding box center [537, 177] width 92 height 115
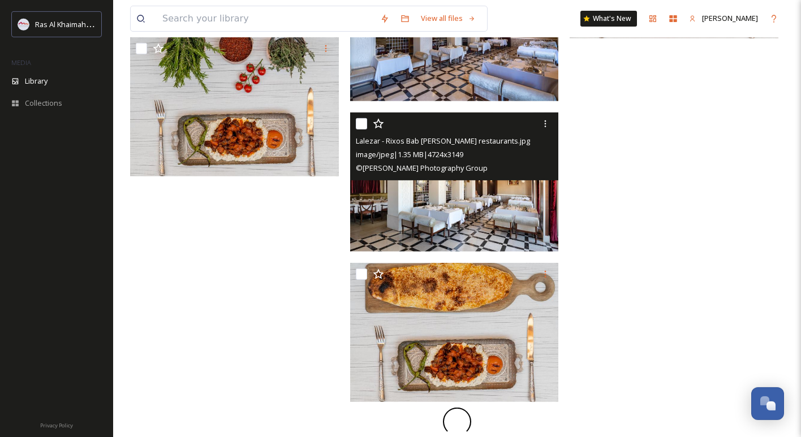
scroll to position [1978, 0]
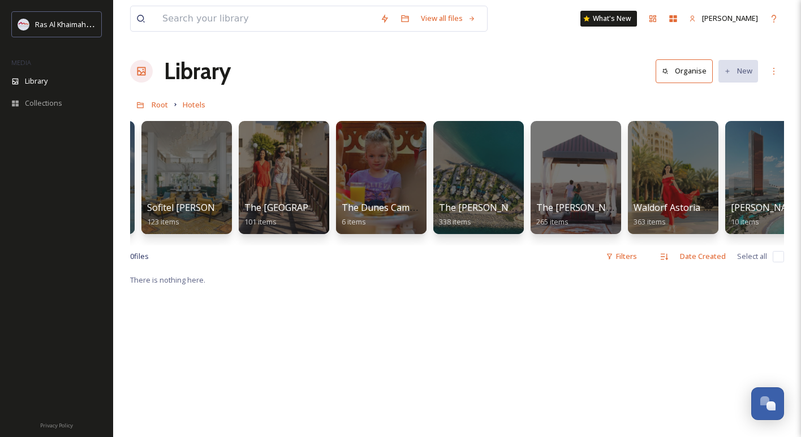
scroll to position [0, 1549]
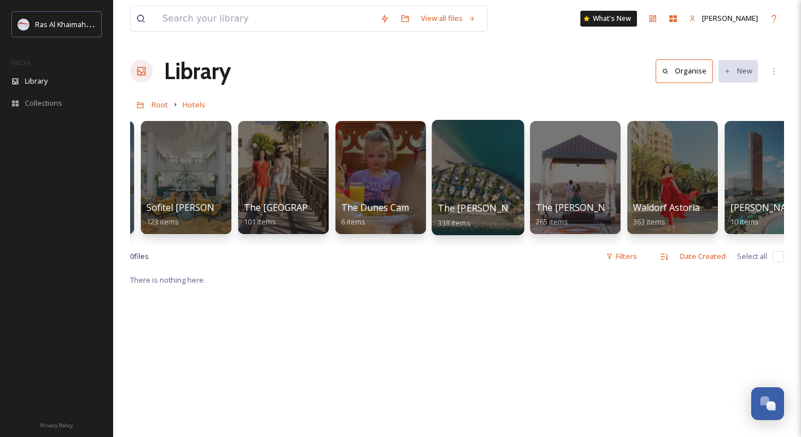
click at [476, 170] on div at bounding box center [478, 177] width 92 height 115
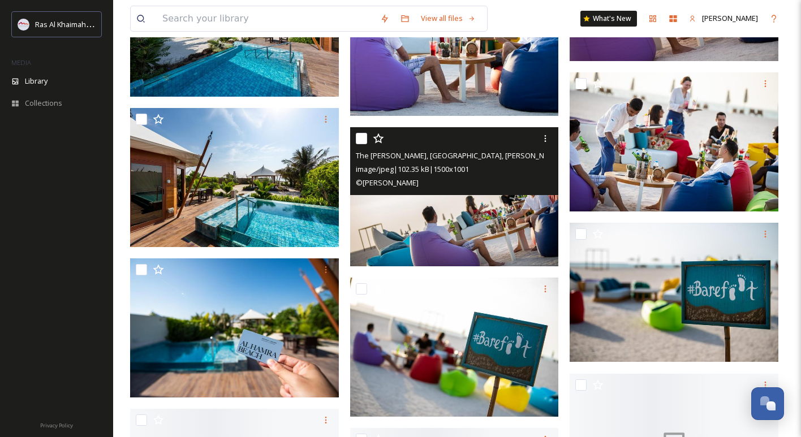
scroll to position [5674, 0]
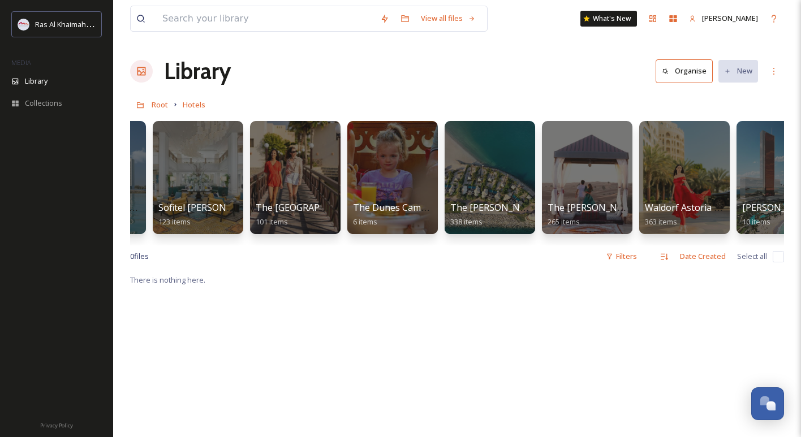
scroll to position [0, 1584]
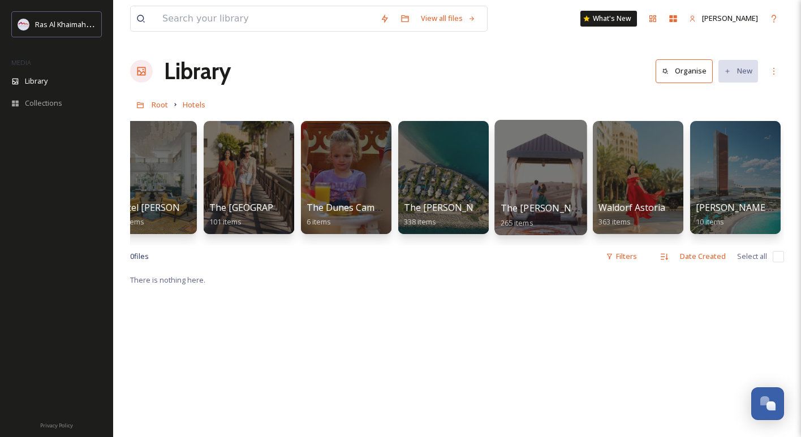
click at [559, 190] on div at bounding box center [540, 177] width 92 height 115
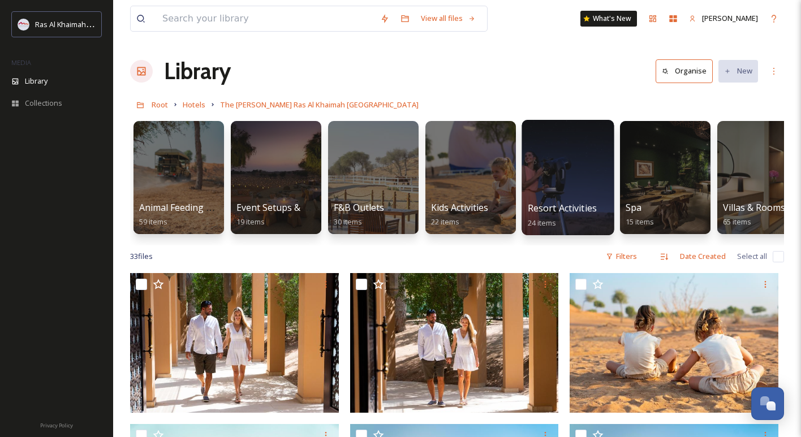
scroll to position [0, 27]
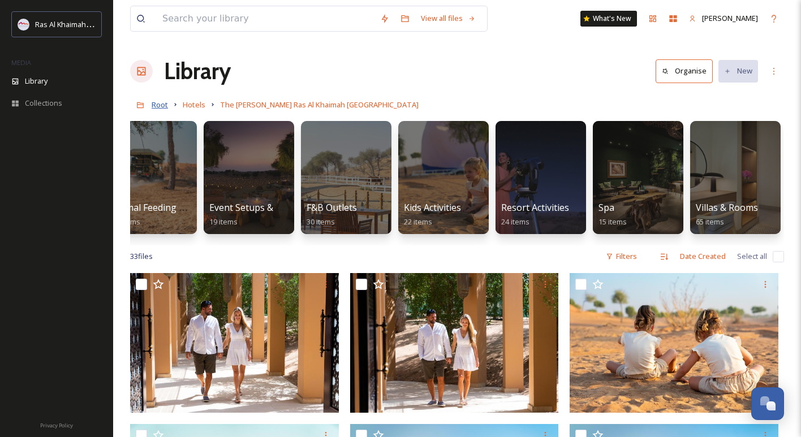
click at [161, 103] on span "Root" at bounding box center [160, 105] width 16 height 10
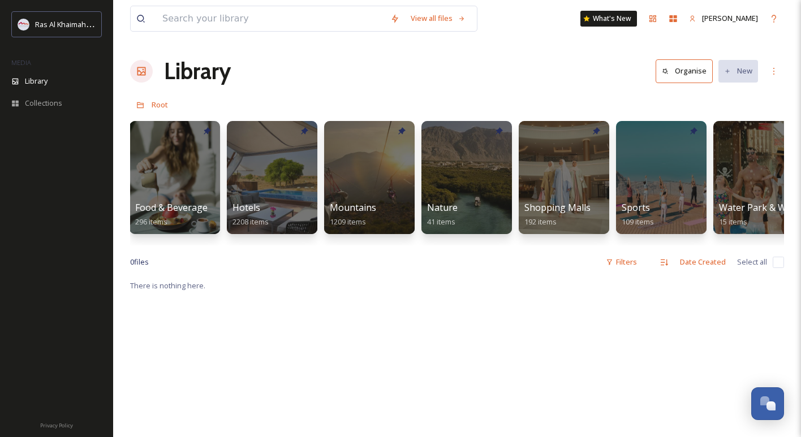
scroll to position [0, 604]
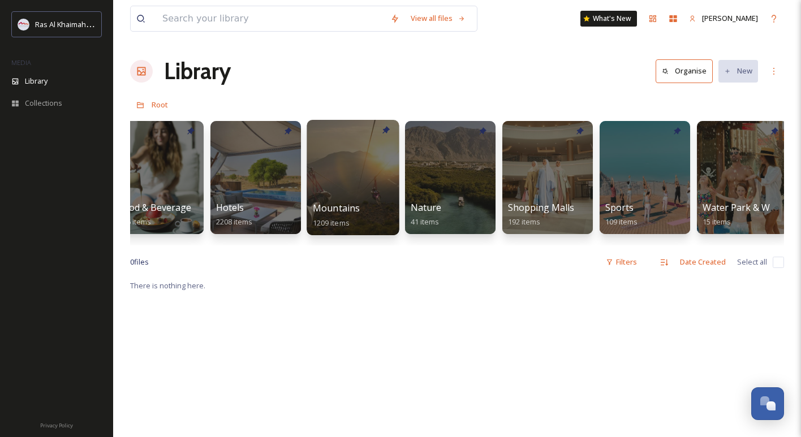
click at [386, 167] on div at bounding box center [353, 177] width 92 height 115
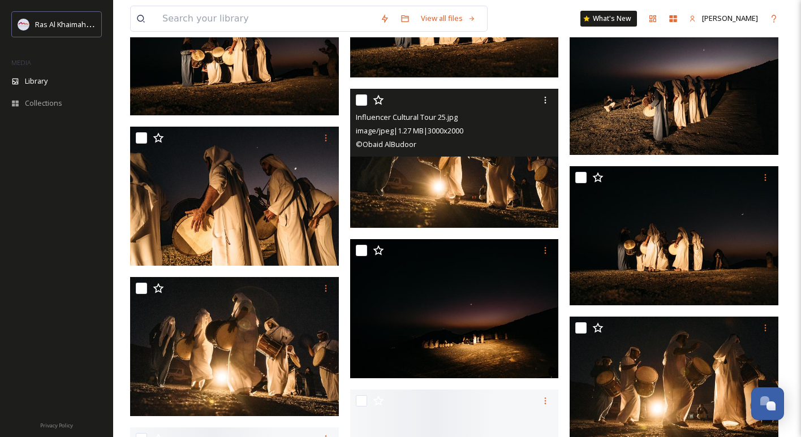
scroll to position [10062, 0]
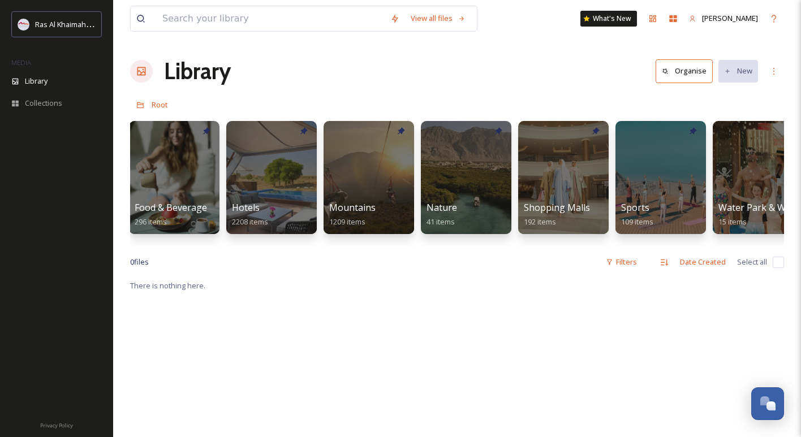
scroll to position [0, 555]
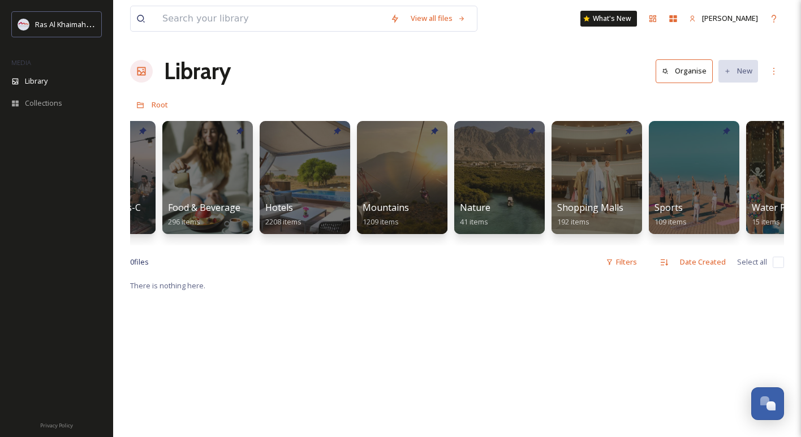
click at [497, 201] on div at bounding box center [499, 177] width 90 height 113
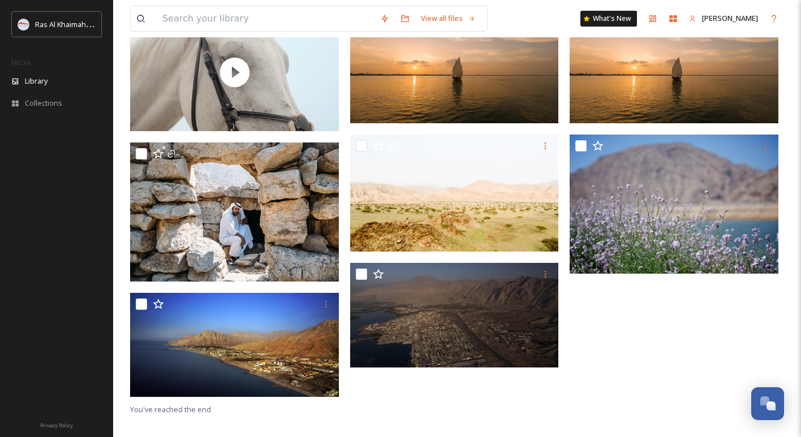
scroll to position [273, 0]
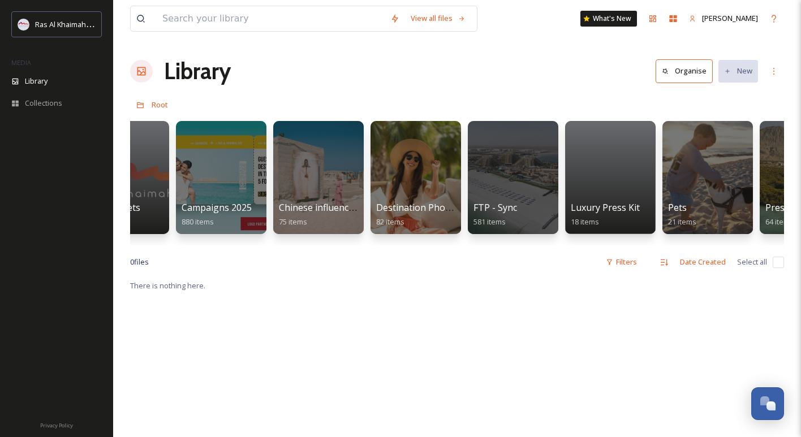
scroll to position [0, 1520]
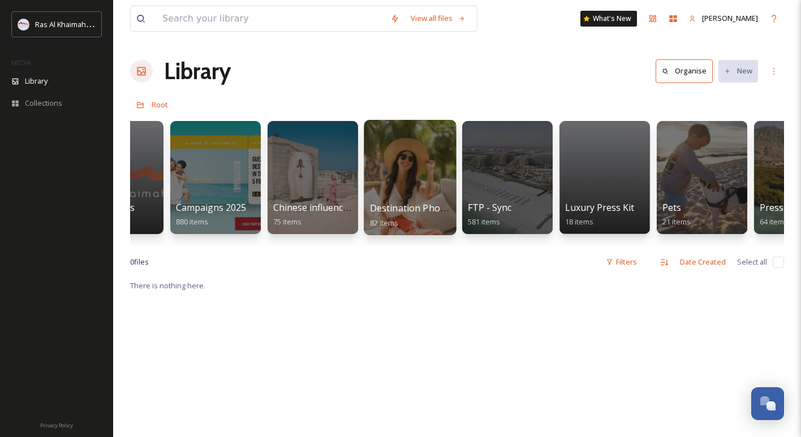
click at [413, 186] on div at bounding box center [410, 177] width 92 height 115
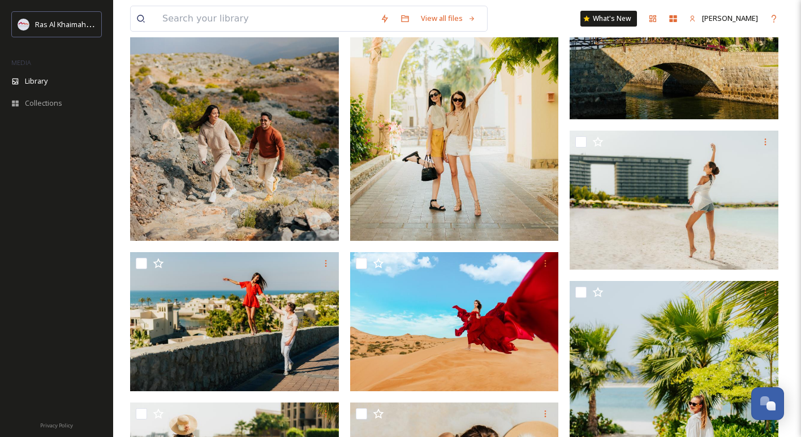
scroll to position [455, 0]
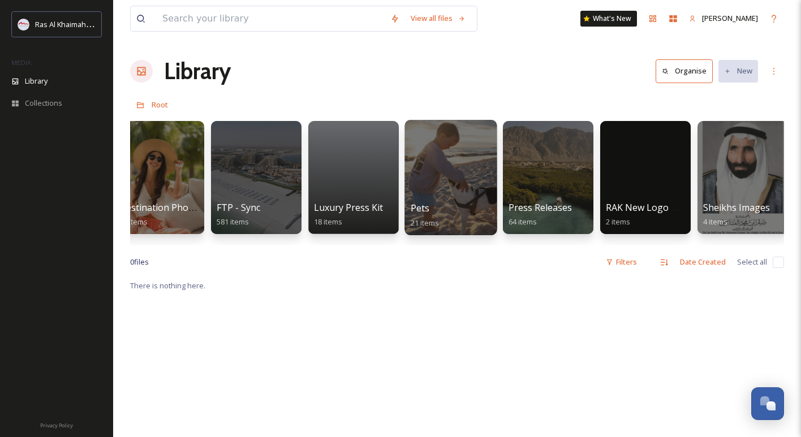
scroll to position [0, 1768]
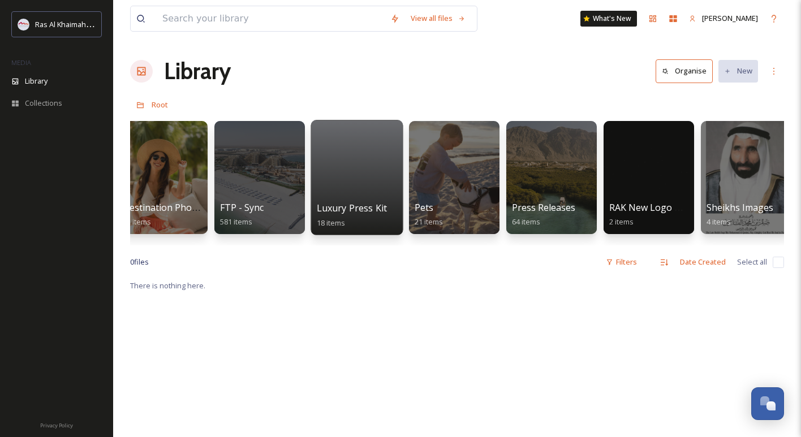
click at [390, 174] on div at bounding box center [357, 177] width 92 height 115
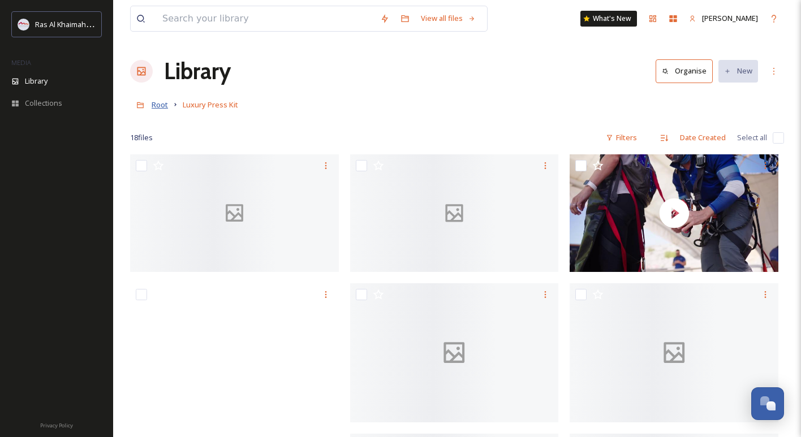
click at [157, 103] on span "Root" at bounding box center [160, 105] width 16 height 10
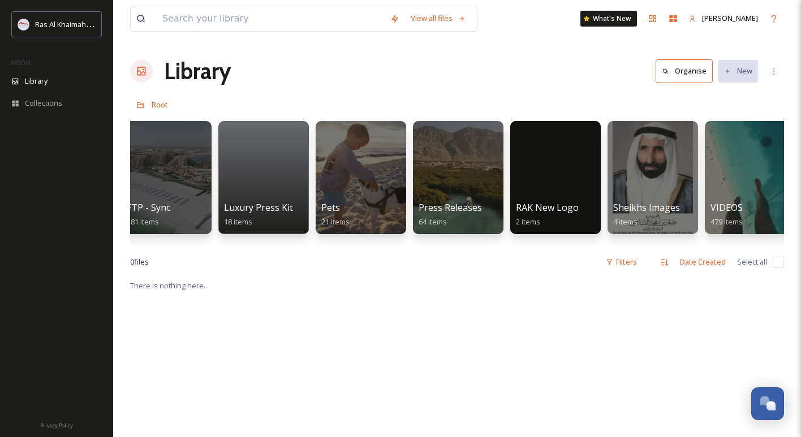
scroll to position [0, 1876]
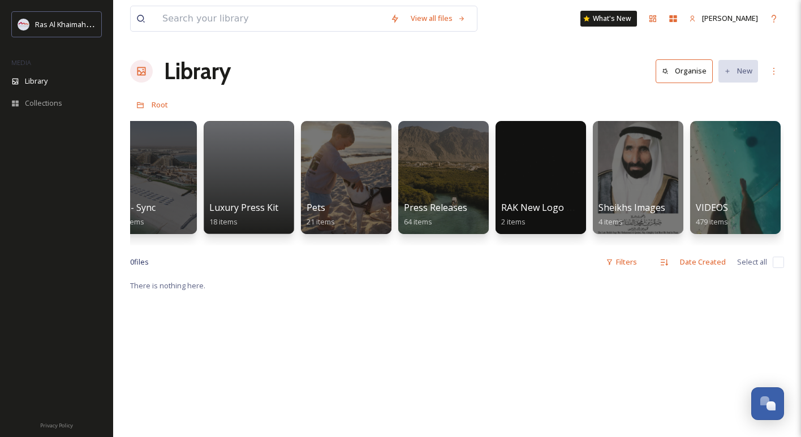
click at [478, 175] on div at bounding box center [443, 177] width 90 height 113
